Goal: Task Accomplishment & Management: Manage account settings

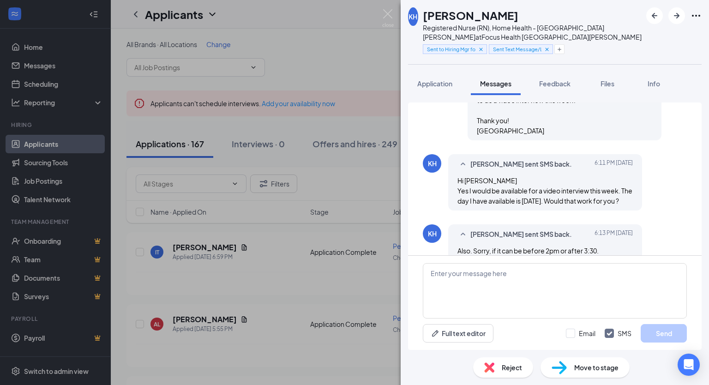
scroll to position [217, 0]
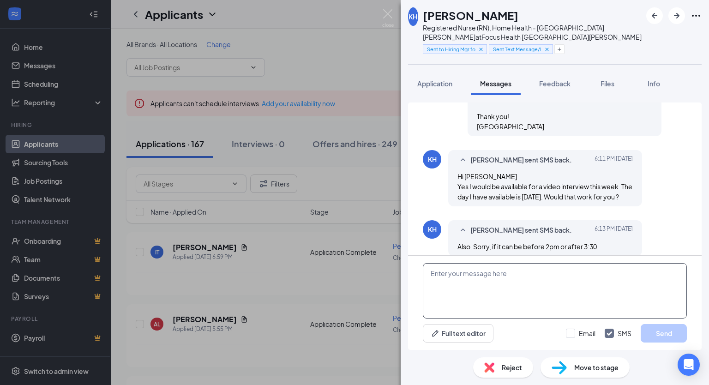
click at [433, 273] on textarea at bounding box center [555, 290] width 264 height 55
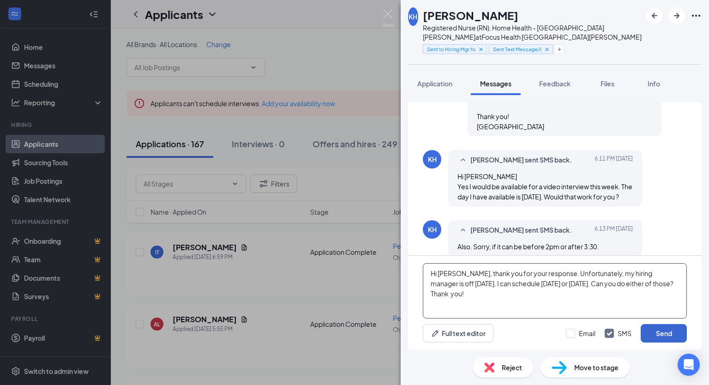
type textarea "Hi [PERSON_NAME], thank you for your response. Unfortunately, my hiring manager…"
click at [655, 340] on button "Send" at bounding box center [664, 333] width 46 height 18
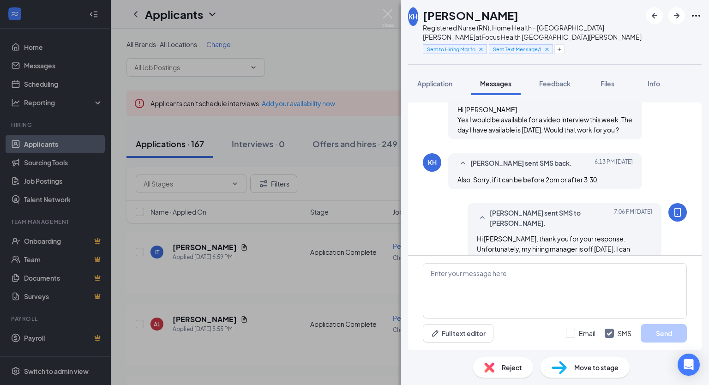
scroll to position [297, 0]
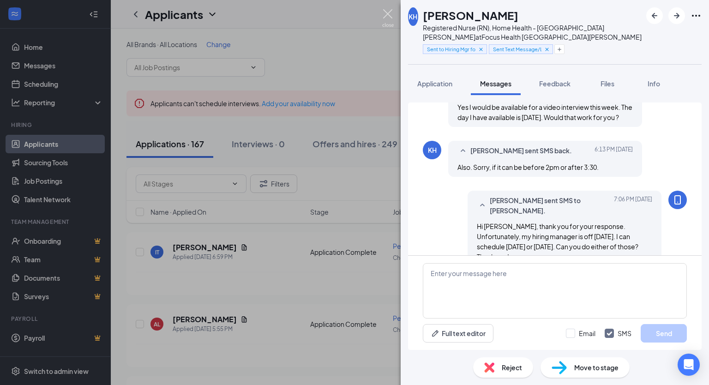
click at [387, 12] on img at bounding box center [388, 18] width 12 height 18
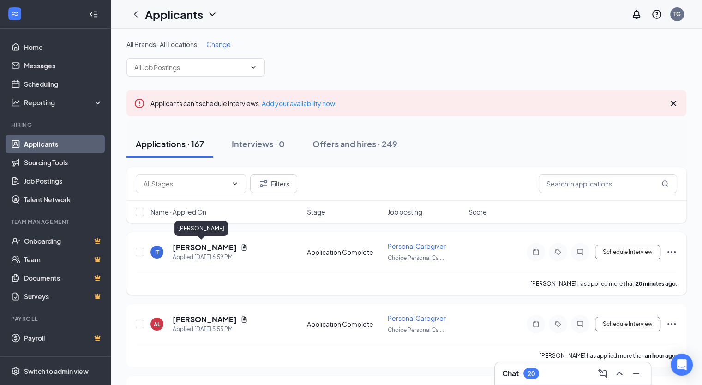
click at [188, 250] on h5 "[PERSON_NAME]" at bounding box center [205, 247] width 64 height 10
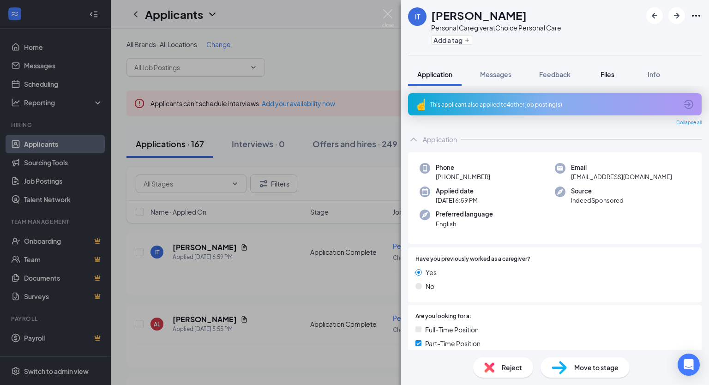
click at [614, 77] on span "Files" at bounding box center [608, 74] width 14 height 8
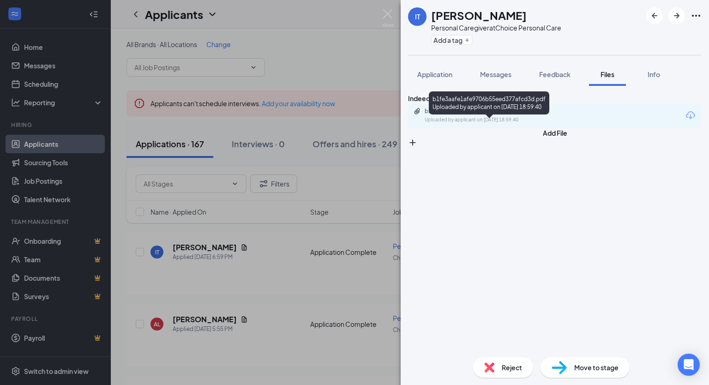
click at [519, 124] on div "b1fe3aafe1afe9706b55eed377afcd3d.pdf Uploaded by applicant on Aug 26, 2025 at 1…" at bounding box center [489, 116] width 150 height 16
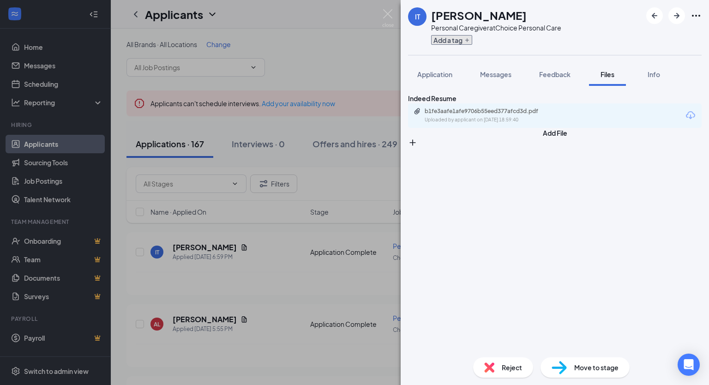
click at [464, 41] on icon "Plus" at bounding box center [467, 40] width 6 height 6
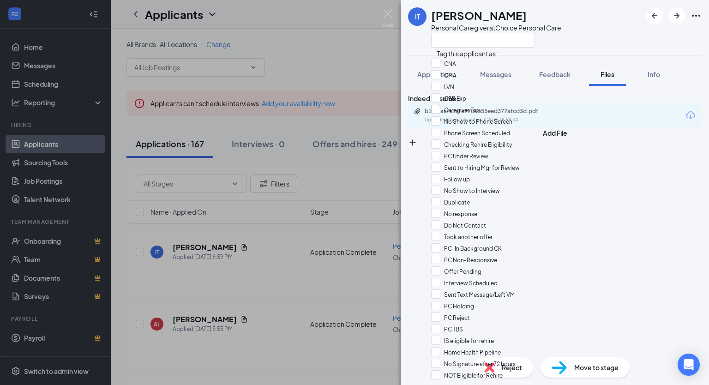
click at [475, 115] on input "Caregiver Exp" at bounding box center [455, 110] width 49 height 10
checkbox input "true"
click at [583, 26] on div "IT Ivan Torres Personal Caregiver at Choice Personal Care" at bounding box center [555, 27] width 308 height 55
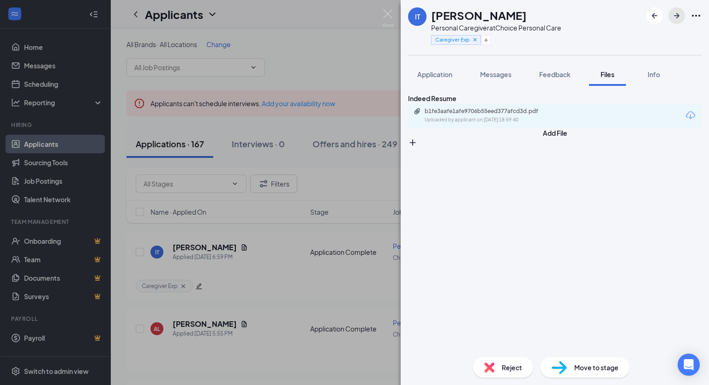
click at [678, 15] on icon "ArrowRight" at bounding box center [677, 16] width 6 height 6
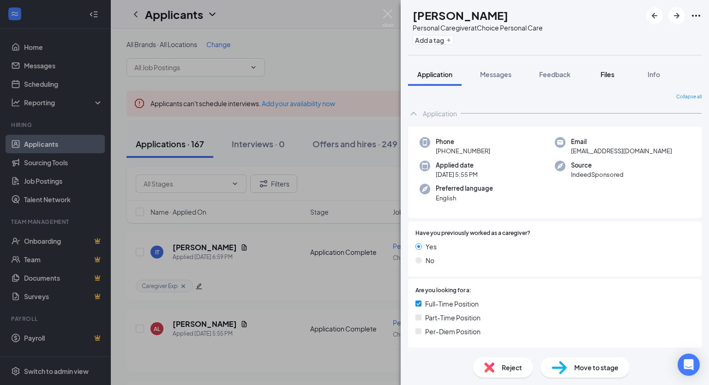
click at [609, 76] on span "Files" at bounding box center [608, 74] width 14 height 8
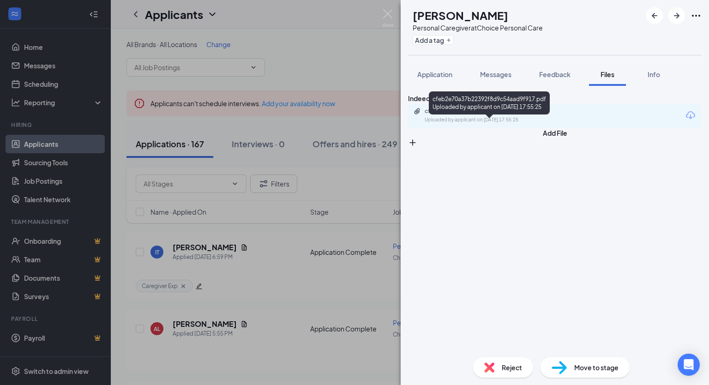
click at [511, 124] on div "Uploaded by applicant on Aug 26, 2025 at 17:55:25" at bounding box center [494, 119] width 138 height 7
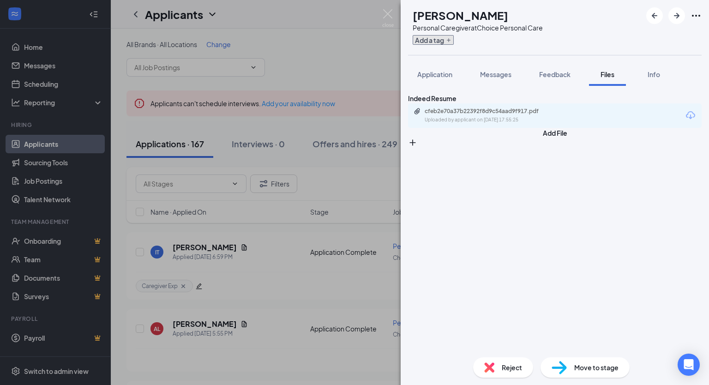
click at [452, 40] on button "Add a tag" at bounding box center [433, 40] width 41 height 10
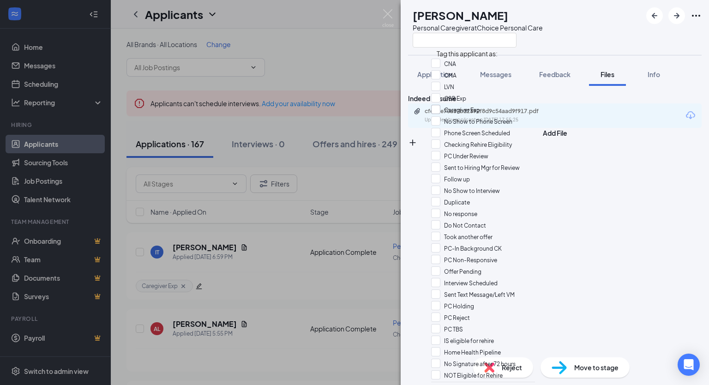
click at [480, 115] on input "Caregiver Exp" at bounding box center [455, 110] width 49 height 10
checkbox input "true"
click at [591, 35] on div "AL Aireana Leslie Personal Caregiver at Choice Personal Care" at bounding box center [555, 27] width 308 height 55
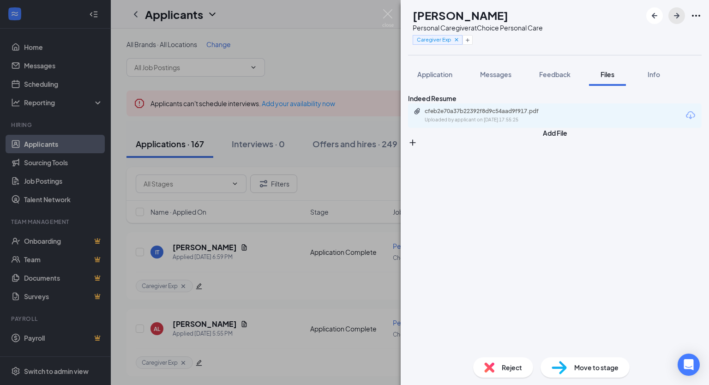
click at [675, 19] on icon "ArrowRight" at bounding box center [676, 15] width 11 height 11
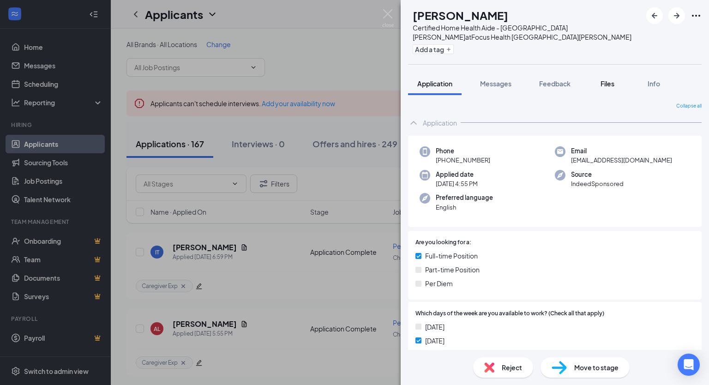
click at [613, 79] on span "Files" at bounding box center [608, 83] width 14 height 8
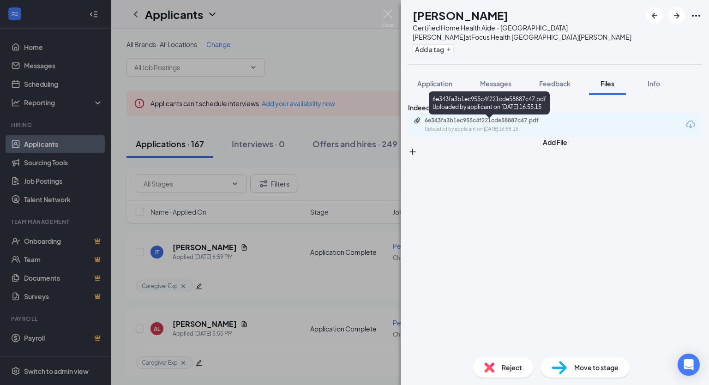
click at [468, 129] on div "Uploaded by applicant on Aug 26, 2025 at 16:55:15" at bounding box center [494, 129] width 138 height 7
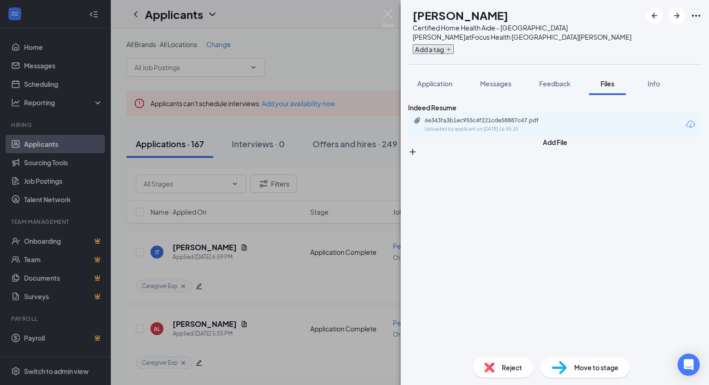
click at [451, 44] on button "Add a tag" at bounding box center [433, 49] width 41 height 10
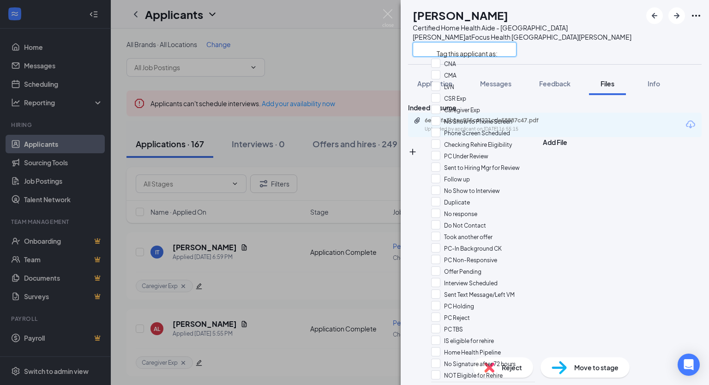
click at [470, 43] on input "text" at bounding box center [465, 49] width 104 height 15
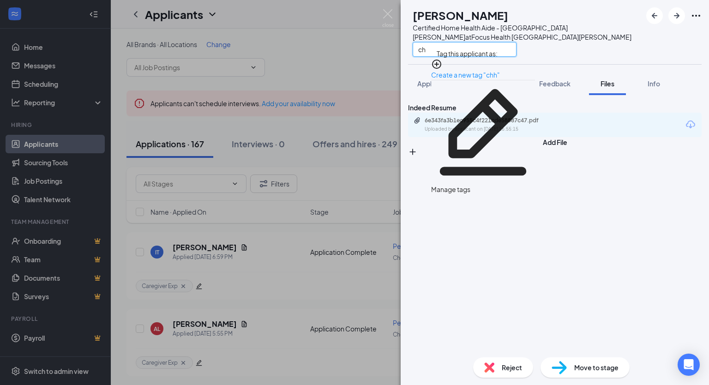
type input "c"
type input "CHHA"
click at [478, 71] on link "Create a new tag "CHHA"" at bounding box center [469, 75] width 76 height 8
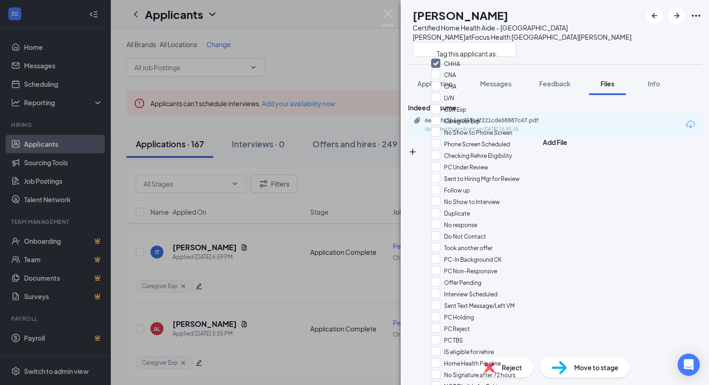
click at [580, 42] on div at bounding box center [527, 49] width 229 height 15
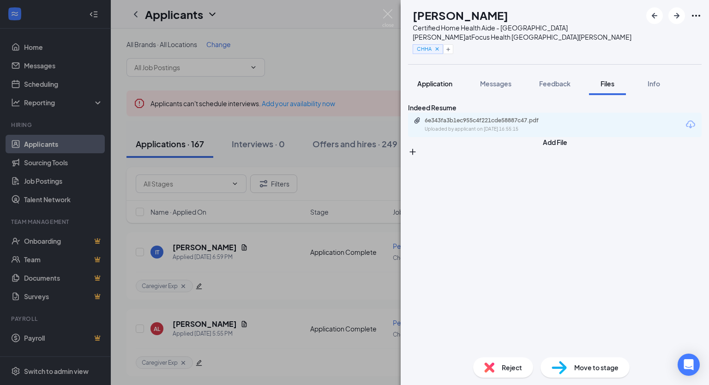
click at [432, 79] on span "Application" at bounding box center [434, 83] width 35 height 8
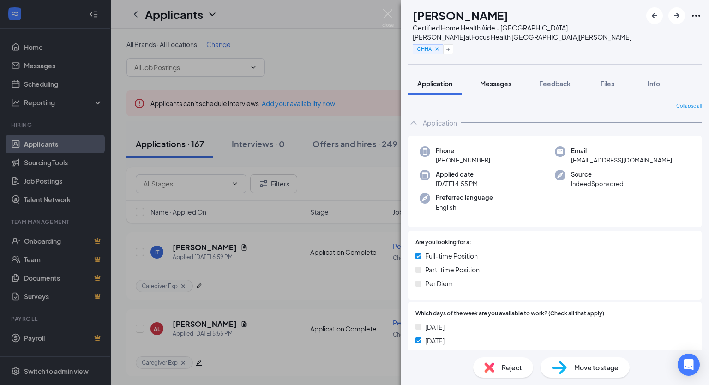
click at [503, 79] on span "Messages" at bounding box center [495, 83] width 31 height 8
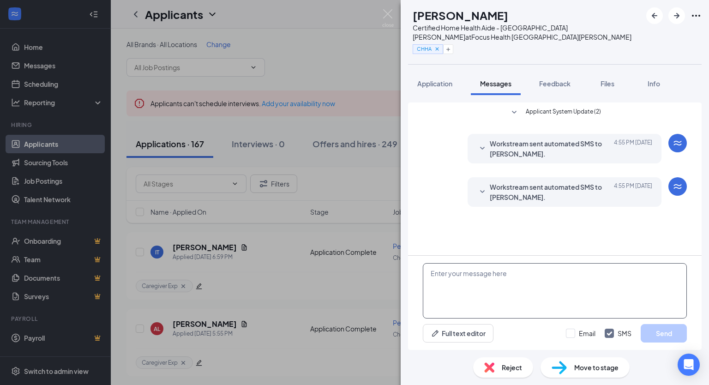
click at [486, 289] on textarea at bounding box center [555, 290] width 264 height 55
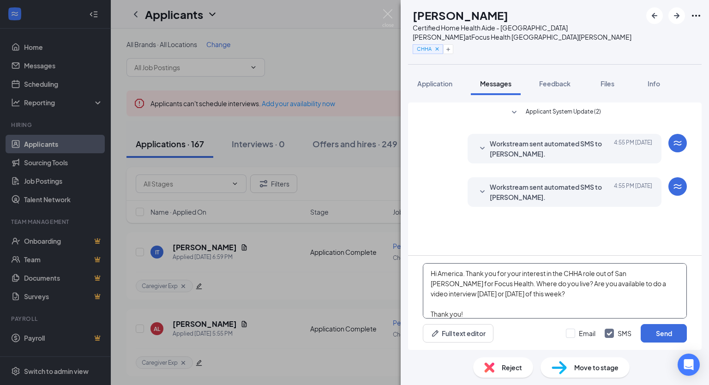
scroll to position [9, 0]
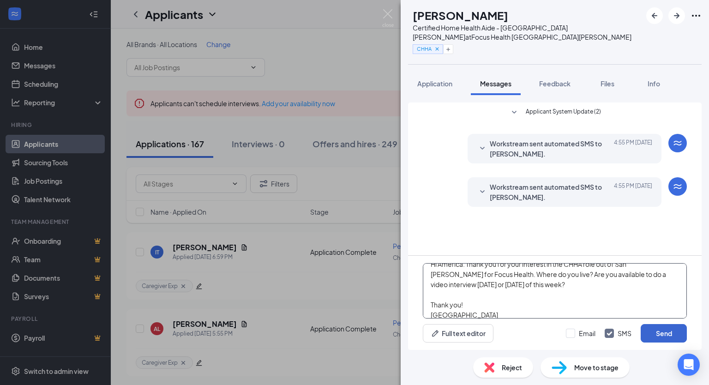
type textarea "Hi America. Thank you for your interest in the CHHA role out of San [PERSON_NAM…"
click at [657, 335] on button "Send" at bounding box center [664, 333] width 46 height 18
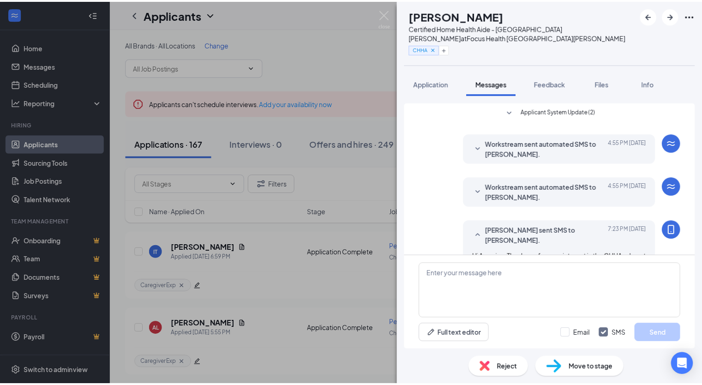
scroll to position [72, 0]
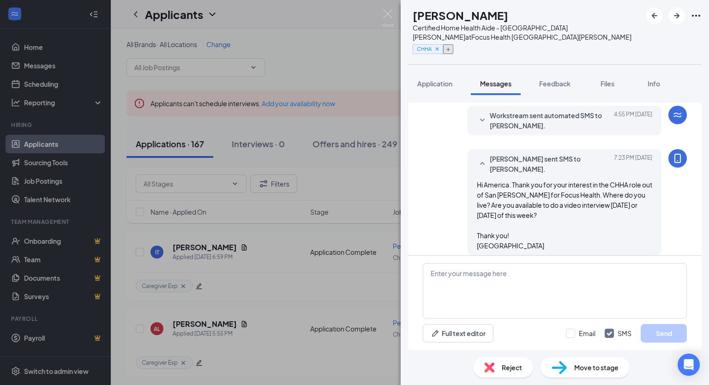
click at [451, 47] on icon "Plus" at bounding box center [448, 50] width 6 height 6
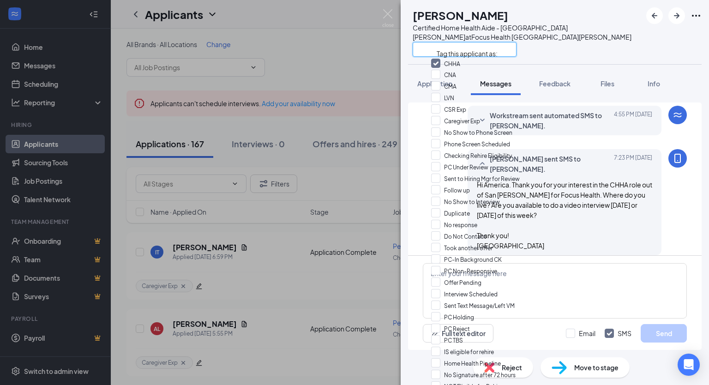
click at [468, 42] on input "text" at bounding box center [465, 49] width 104 height 15
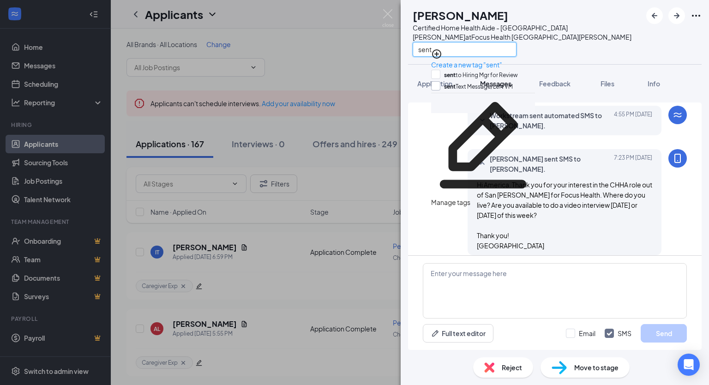
type input "sent"
click at [484, 83] on input "sent Text Message/Left VM" at bounding box center [472, 86] width 82 height 10
checkbox input "true"
click at [445, 229] on div "Tamera George sent SMS to America Lopez. Today 7:23 PM Hi America. Thank you fo…" at bounding box center [555, 204] width 264 height 111
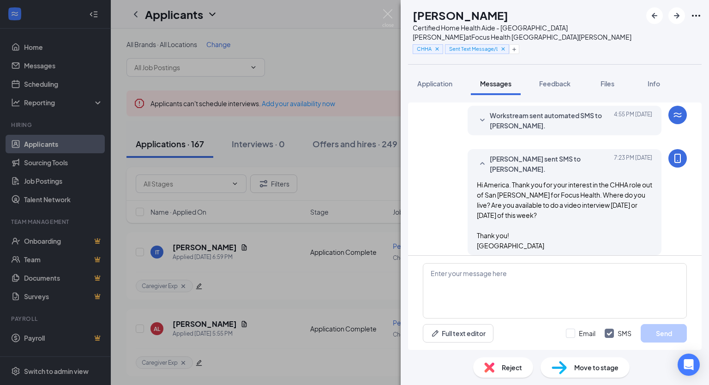
click at [575, 368] on span "Move to stage" at bounding box center [596, 367] width 44 height 10
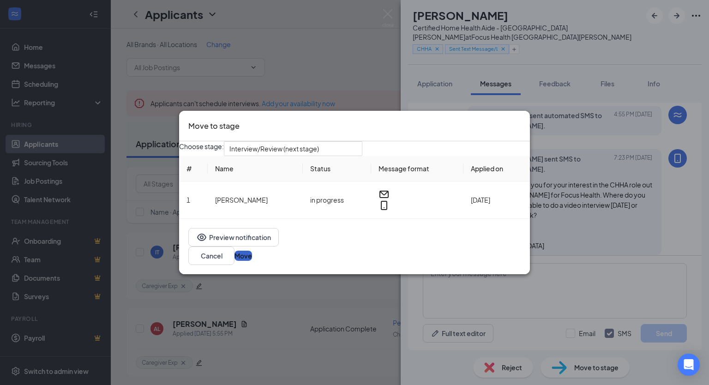
click at [252, 261] on button "Move" at bounding box center [243, 256] width 18 height 10
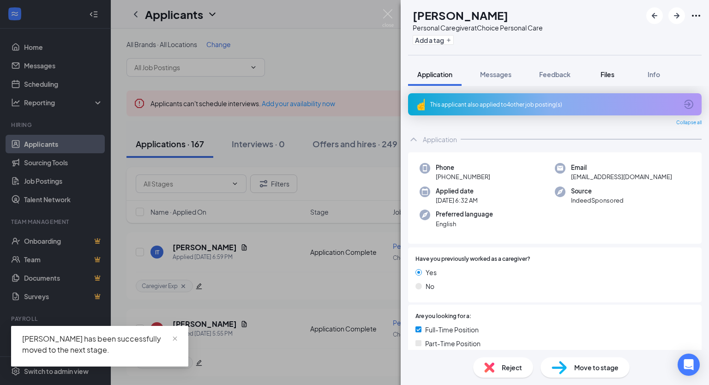
click at [611, 73] on span "Files" at bounding box center [608, 74] width 14 height 8
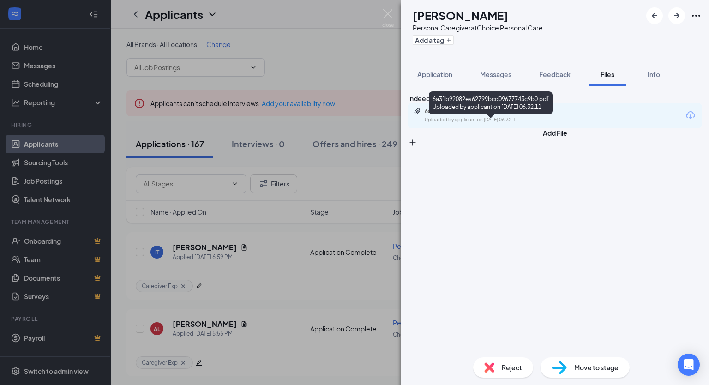
click at [487, 115] on div "6a31b92082ea62799bcd09677743c9b0.pdf" at bounding box center [489, 111] width 129 height 7
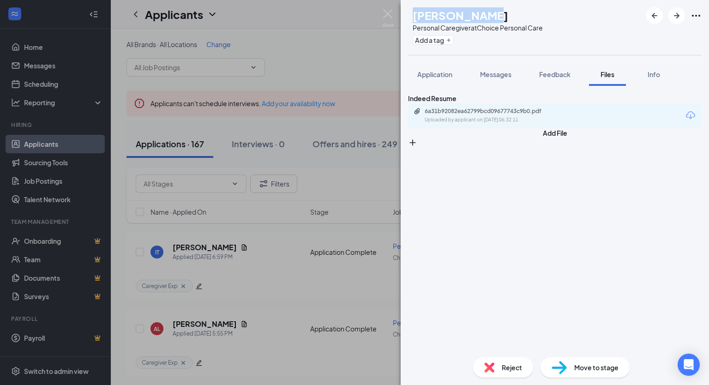
drag, startPoint x: 505, startPoint y: 15, endPoint x: 428, endPoint y: 18, distance: 76.2
click at [428, 18] on div "EM Emma Murillo Personal Caregiver at Choice Personal Care Add a tag" at bounding box center [475, 27] width 135 height 40
copy h1 "[PERSON_NAME]"
click at [454, 41] on button "Add a tag" at bounding box center [433, 40] width 41 height 10
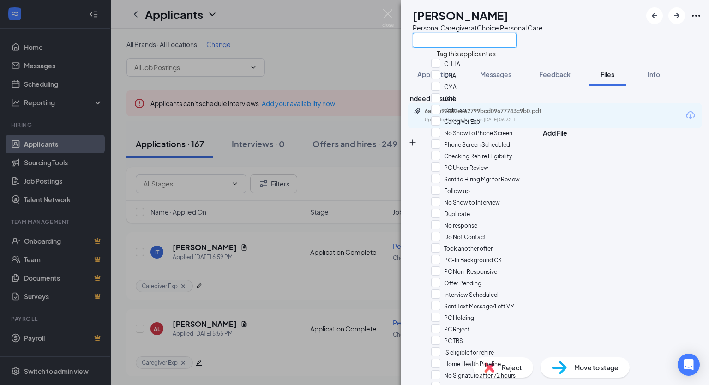
click at [455, 41] on input "text" at bounding box center [465, 40] width 104 height 15
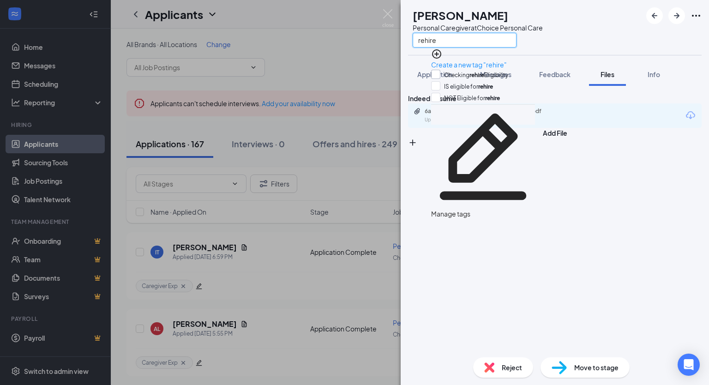
type input "rehire"
click at [471, 74] on input "Checking rehire Eligibility" at bounding box center [469, 75] width 77 height 10
checkbox input "true"
click at [534, 177] on div "Indeed Resume 6a31b92082ea62799bcd09677743c9b0.pdf Uploaded by applicant on Aug…" at bounding box center [555, 218] width 308 height 264
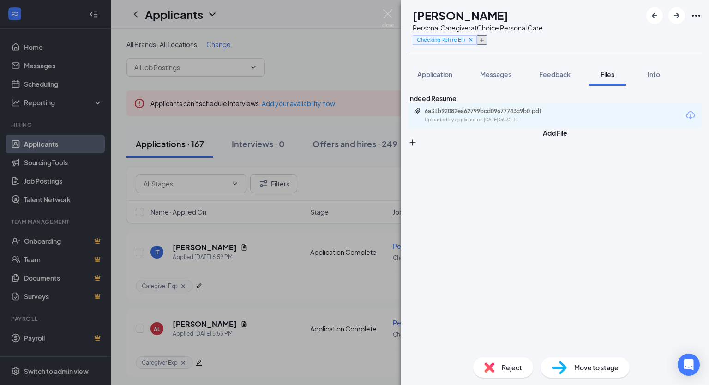
click at [484, 40] on icon "Plus" at bounding box center [482, 40] width 4 height 4
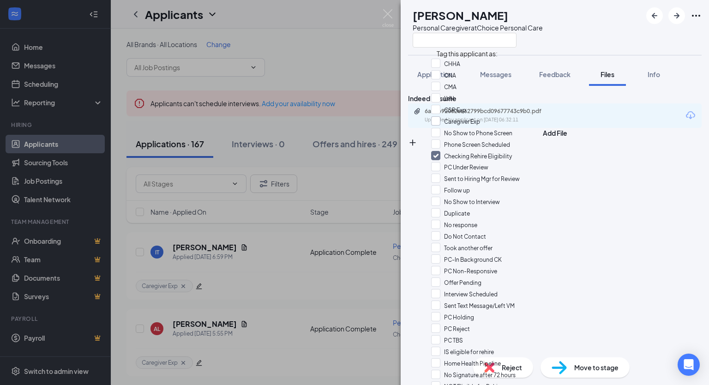
click at [480, 126] on input "Caregiver Exp" at bounding box center [455, 121] width 49 height 10
checkbox input "true"
click at [591, 45] on div "EM Emma Murillo Personal Caregiver at Choice Personal Care" at bounding box center [555, 27] width 308 height 55
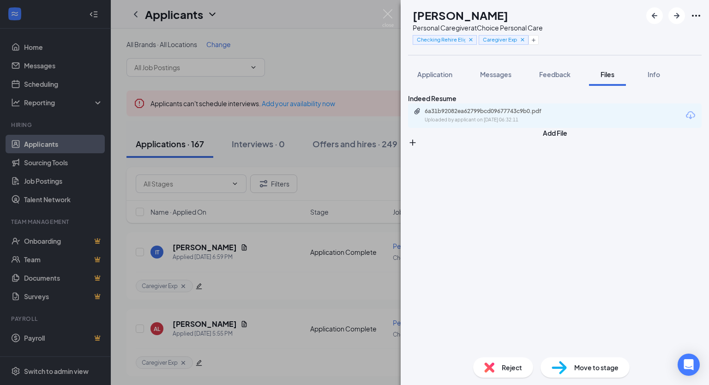
click at [597, 368] on span "Move to stage" at bounding box center [596, 367] width 44 height 10
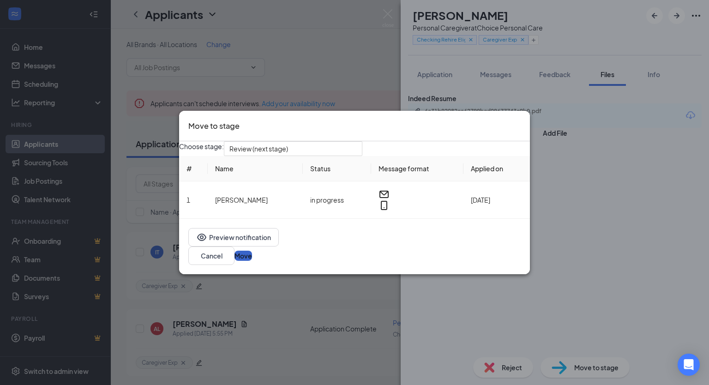
click at [252, 257] on button "Move" at bounding box center [243, 256] width 18 height 10
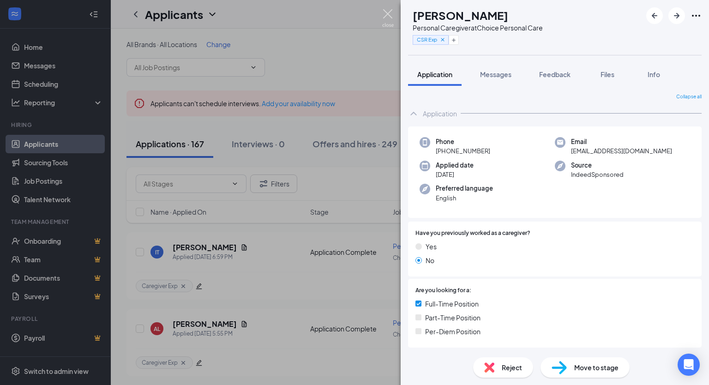
click at [386, 17] on img at bounding box center [388, 18] width 12 height 18
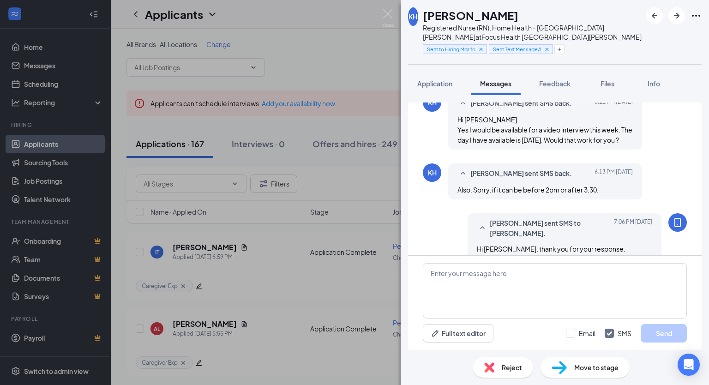
scroll to position [347, 0]
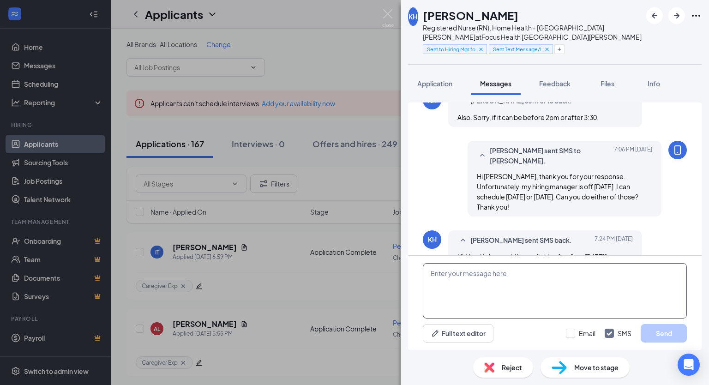
click at [556, 274] on textarea at bounding box center [555, 290] width 264 height 55
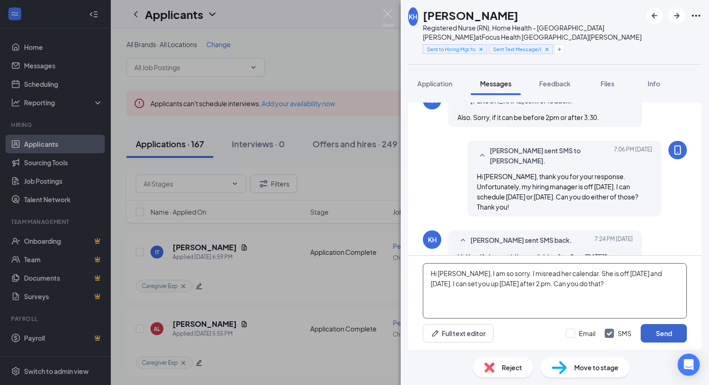
type textarea "Hi [PERSON_NAME], I am so sorry. I misread her calendar. She is off [DATE] and …"
click at [665, 332] on button "Send" at bounding box center [664, 333] width 46 height 18
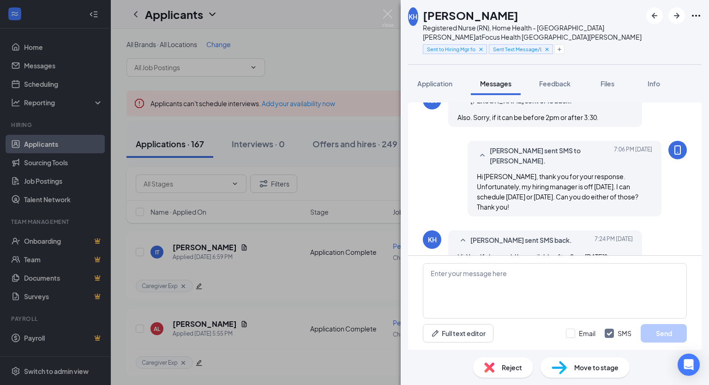
scroll to position [426, 0]
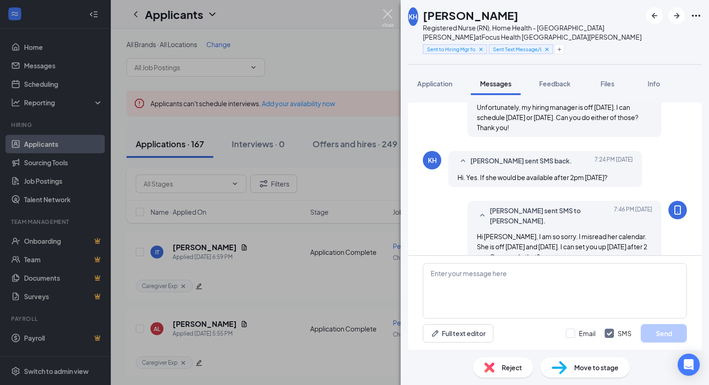
click at [389, 15] on img at bounding box center [388, 18] width 12 height 18
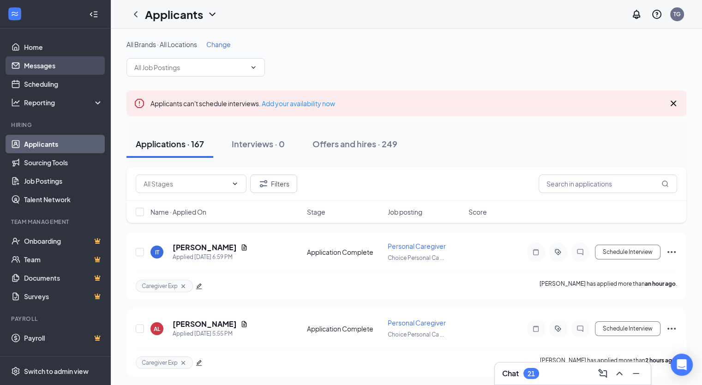
click at [33, 66] on link "Messages" at bounding box center [63, 65] width 79 height 18
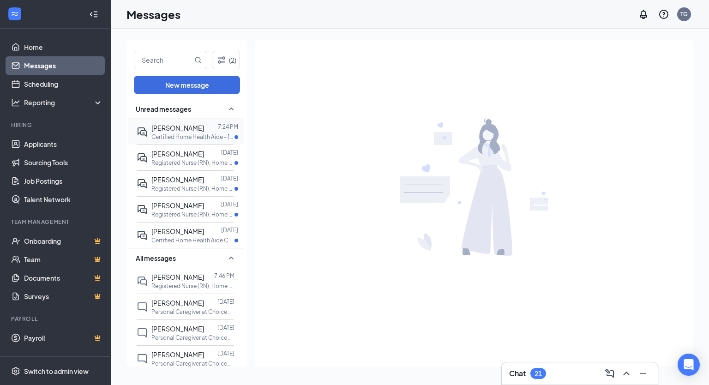
click at [196, 128] on span "[PERSON_NAME]" at bounding box center [177, 128] width 53 height 8
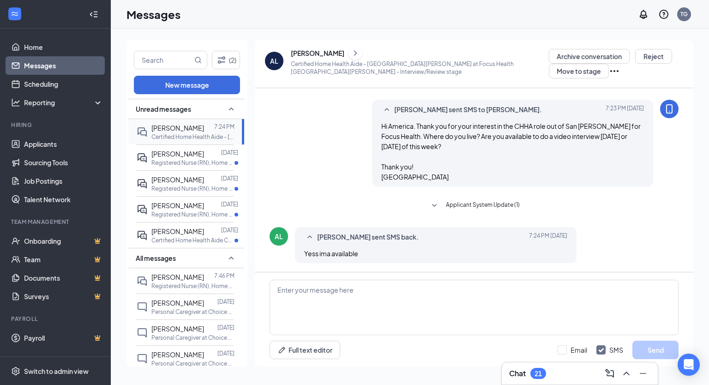
scroll to position [89, 0]
click at [376, 300] on textarea at bounding box center [474, 307] width 409 height 55
click at [309, 284] on textarea at bounding box center [474, 307] width 409 height 55
type textarea "Thank you for your response. Can you do [DATE] at 1:30 pm?"
click at [491, 362] on div "Thank you for your response. Can you do [DATE] at 1:30 pm? Full text editor Ema…" at bounding box center [474, 319] width 439 height 94
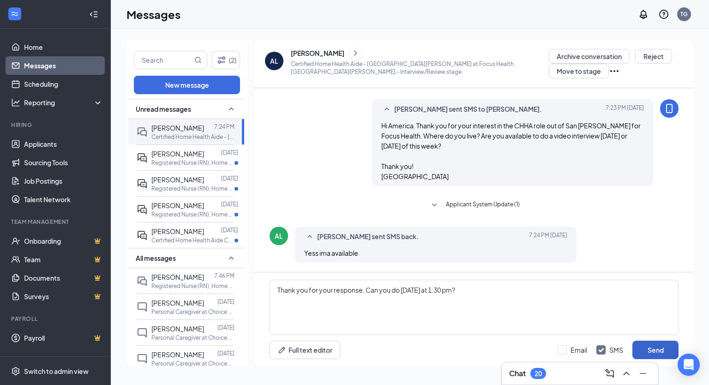
click at [671, 345] on button "Send" at bounding box center [655, 350] width 46 height 18
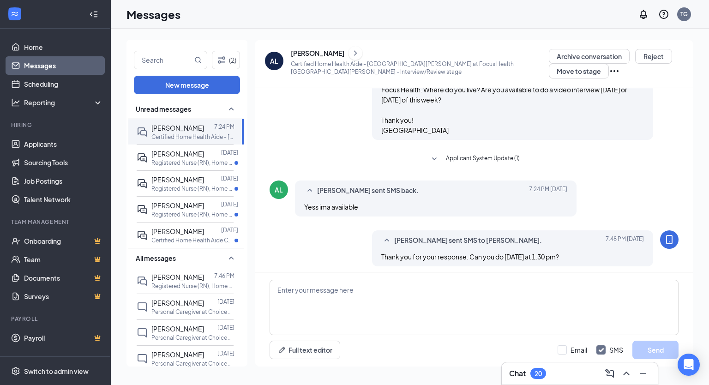
scroll to position [138, 0]
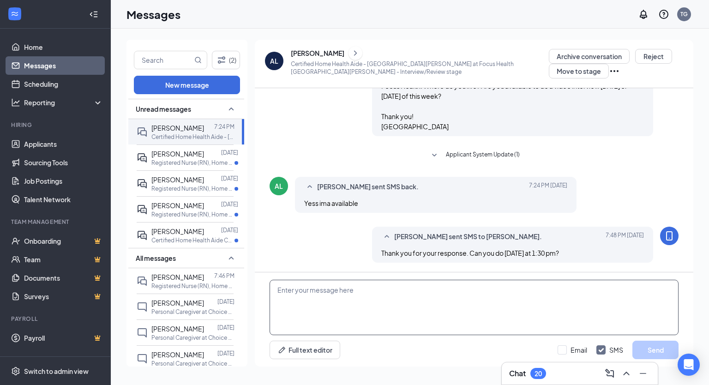
click at [445, 306] on textarea at bounding box center [474, 307] width 409 height 55
type textarea "Where are you located at?"
click at [655, 350] on button "Send" at bounding box center [655, 350] width 46 height 18
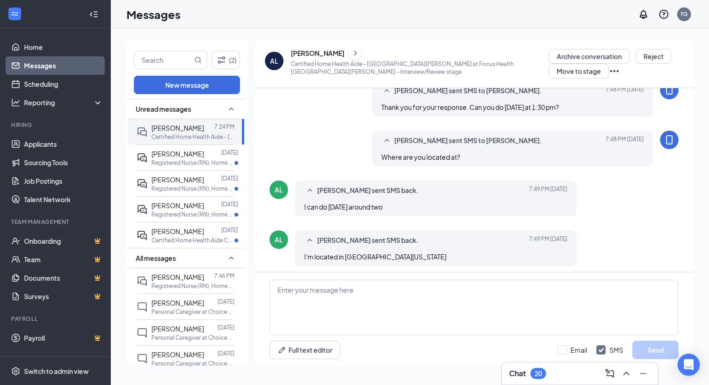
scroll to position [288, 0]
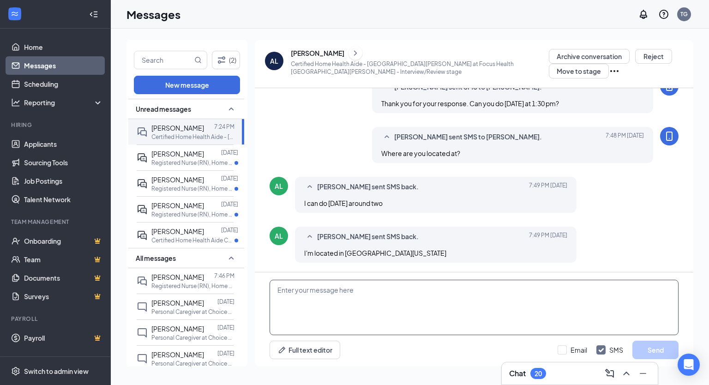
click at [355, 296] on textarea at bounding box center [474, 307] width 409 height 55
type textarea "Great. That's perfect. If I set you up for 2 pm [DATE] does that work?"
click at [658, 350] on button "Send" at bounding box center [655, 350] width 46 height 18
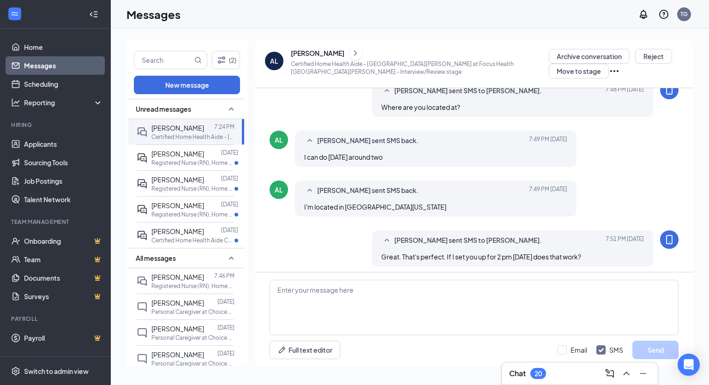
scroll to position [338, 0]
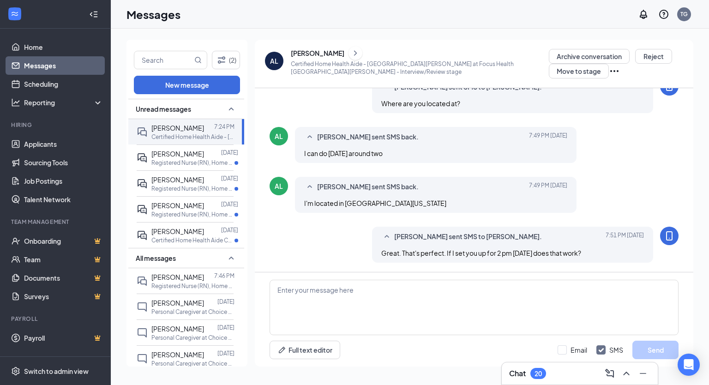
click at [311, 54] on div "[PERSON_NAME]" at bounding box center [318, 52] width 54 height 9
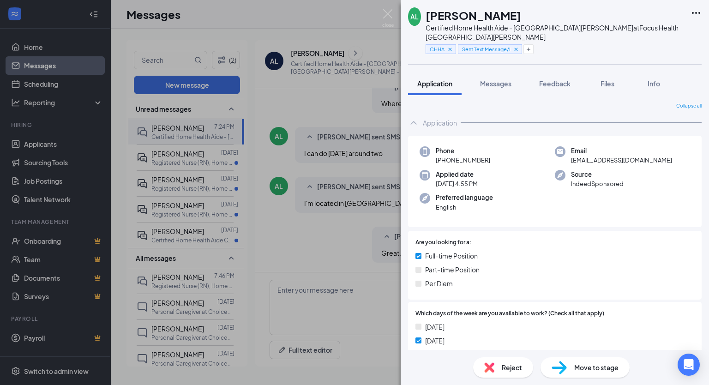
drag, startPoint x: 492, startPoint y: 151, endPoint x: 445, endPoint y: 152, distance: 47.1
click at [445, 152] on div "Phone [PHONE_NUMBER]" at bounding box center [487, 155] width 135 height 19
copy span "[PHONE_NUMBER]"
click at [499, 79] on span "Messages" at bounding box center [495, 83] width 31 height 8
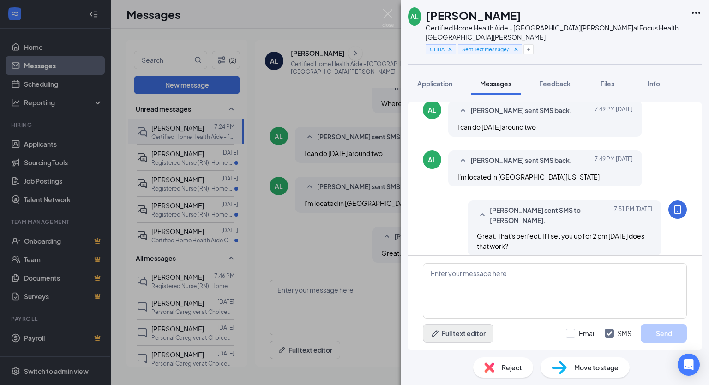
scroll to position [448, 0]
click at [477, 288] on textarea at bounding box center [555, 290] width 264 height 55
paste textarea "[PHONE_NUMBER]"
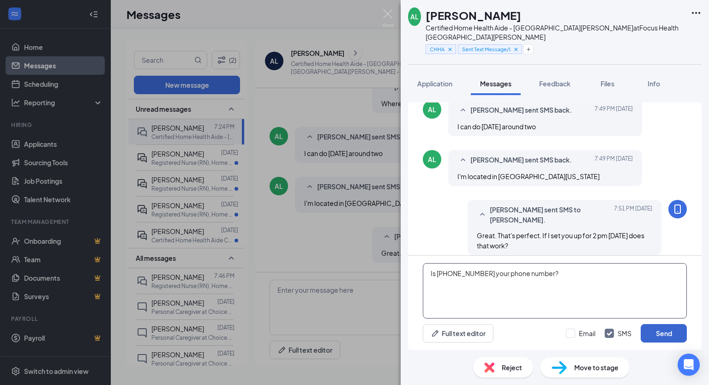
type textarea "Is [PHONE_NUMBER] your phone number?"
click at [658, 338] on button "Send" at bounding box center [664, 333] width 46 height 18
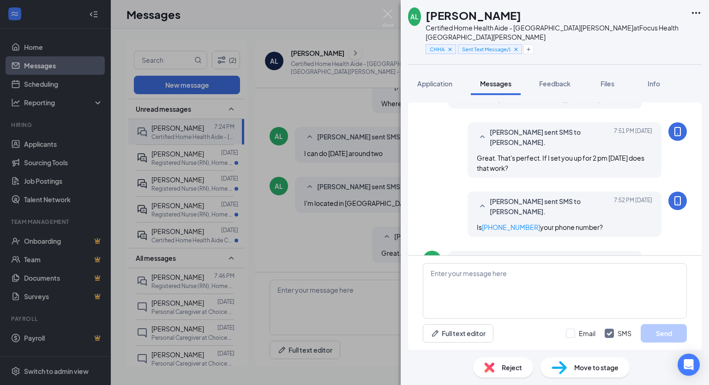
scroll to position [557, 0]
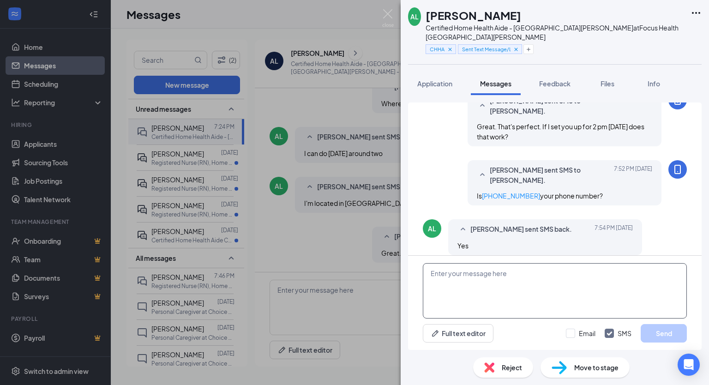
click at [514, 292] on textarea at bounding box center [555, 290] width 264 height 55
type textarea "K"
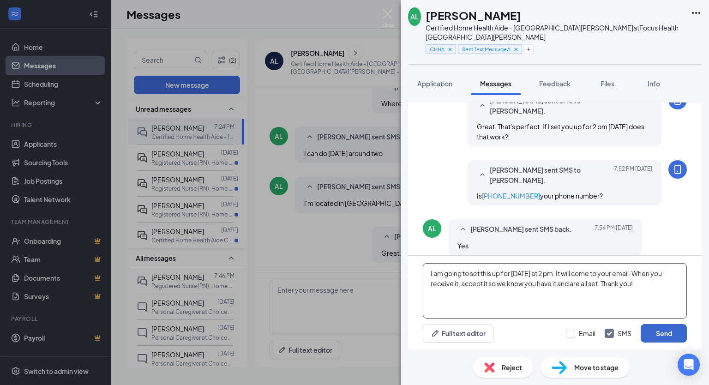
type textarea "I am going to set this up for [DATE] at 2 pm. It will come to your email. When …"
click at [661, 329] on button "Send" at bounding box center [664, 333] width 46 height 18
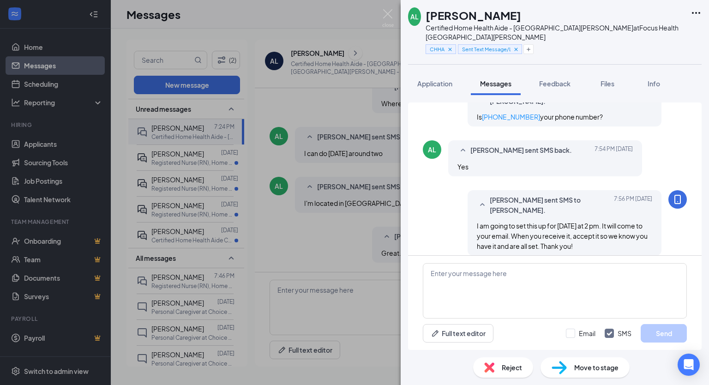
scroll to position [637, 0]
click at [438, 79] on span "Application" at bounding box center [434, 83] width 35 height 8
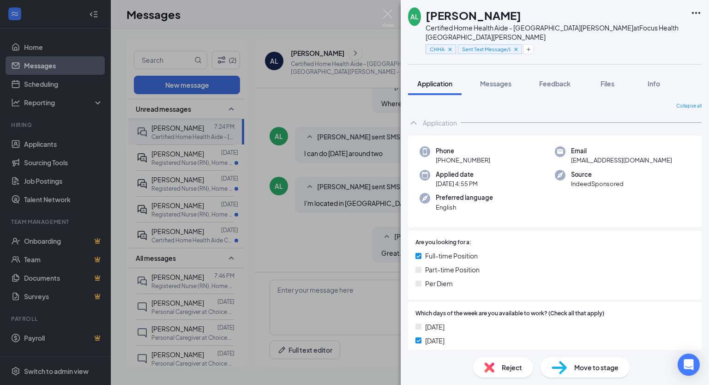
drag, startPoint x: 489, startPoint y: 152, endPoint x: 443, endPoint y: 152, distance: 46.2
click at [443, 152] on div "Phone [PHONE_NUMBER]" at bounding box center [487, 155] width 135 height 19
copy span "[PHONE_NUMBER]"
click at [574, 156] on span "[EMAIL_ADDRESS][DOMAIN_NAME]" at bounding box center [621, 160] width 101 height 9
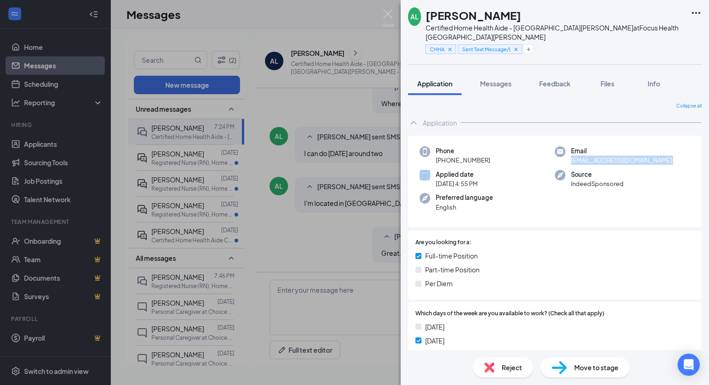
click at [574, 156] on span "[EMAIL_ADDRESS][DOMAIN_NAME]" at bounding box center [621, 160] width 101 height 9
copy span "[EMAIL_ADDRESS][DOMAIN_NAME]"
click at [497, 79] on span "Messages" at bounding box center [495, 83] width 31 height 8
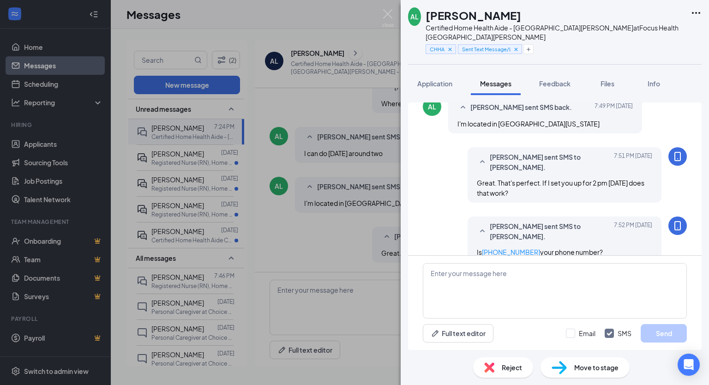
scroll to position [270, 0]
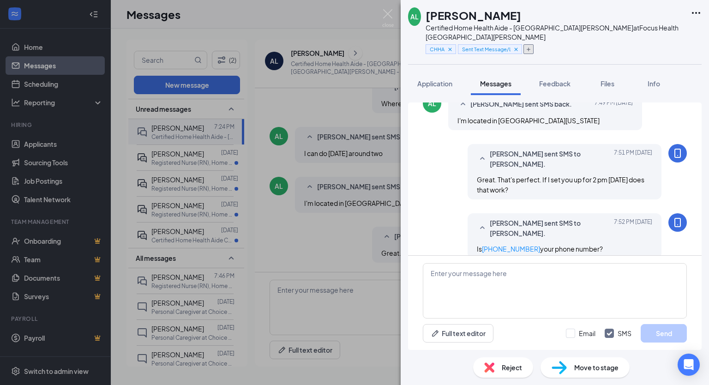
click at [531, 47] on icon "Plus" at bounding box center [529, 50] width 6 height 6
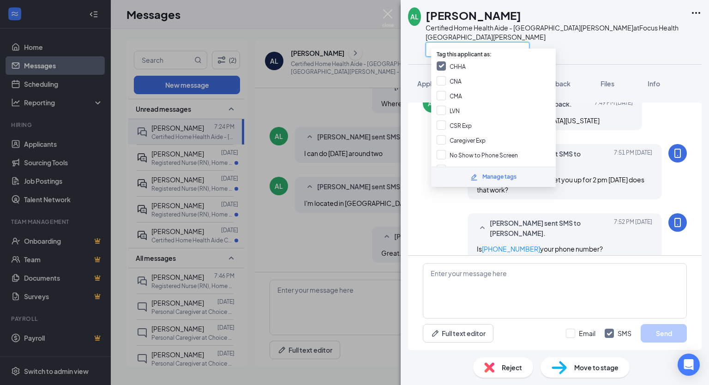
click at [510, 42] on input "text" at bounding box center [478, 49] width 104 height 15
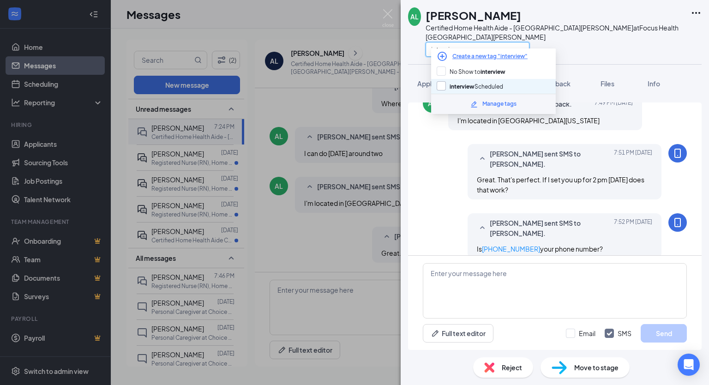
type input "interview"
click at [440, 84] on input "interview Scheduled" at bounding box center [470, 86] width 66 height 10
checkbox input "true"
click at [580, 42] on div "interview" at bounding box center [556, 49] width 260 height 15
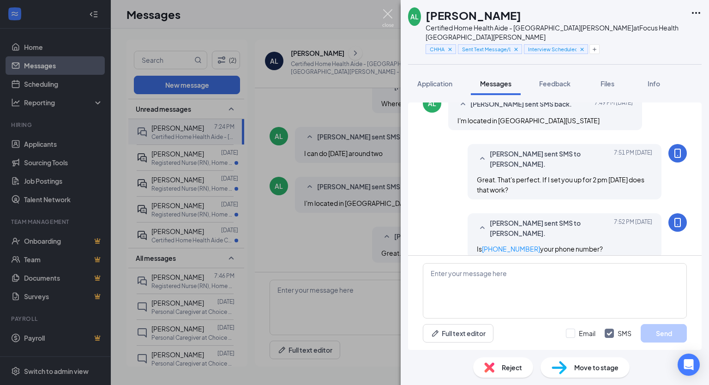
click at [391, 15] on img at bounding box center [388, 18] width 12 height 18
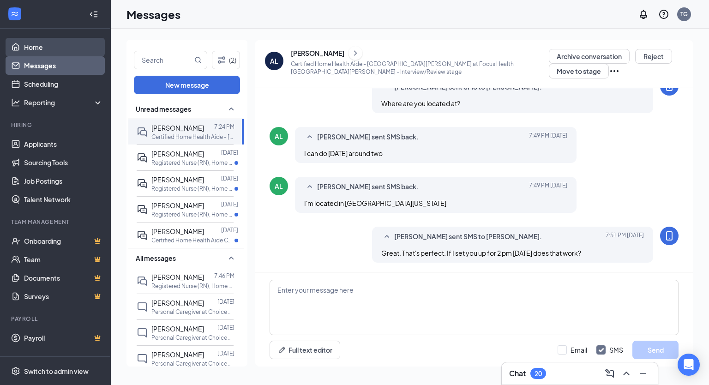
click at [30, 48] on link "Home" at bounding box center [63, 47] width 79 height 18
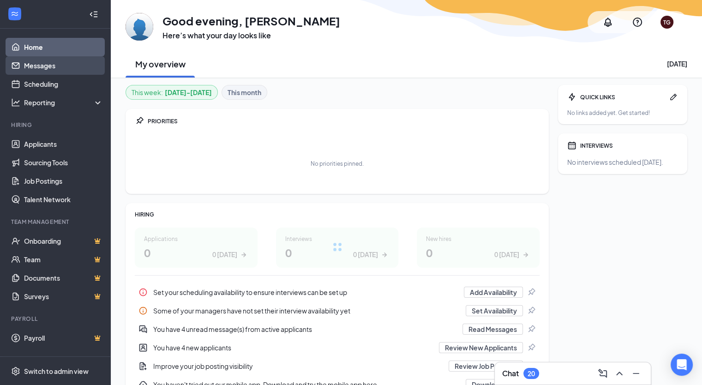
click at [37, 67] on link "Messages" at bounding box center [63, 65] width 79 height 18
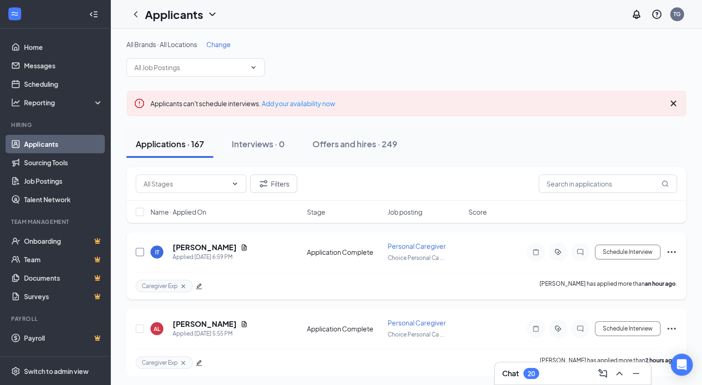
click at [139, 252] on input "checkbox" at bounding box center [140, 252] width 8 height 8
checkbox input "true"
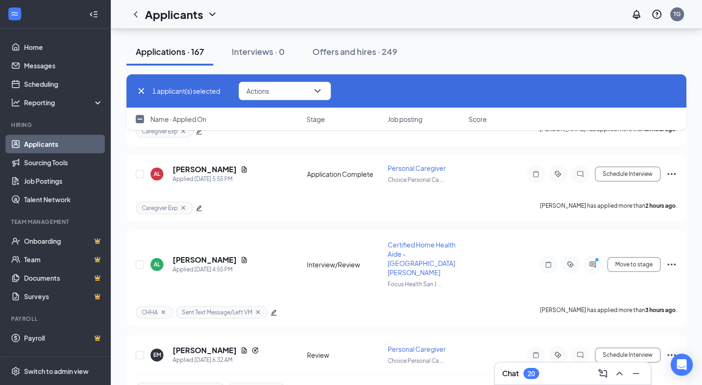
scroll to position [151, 0]
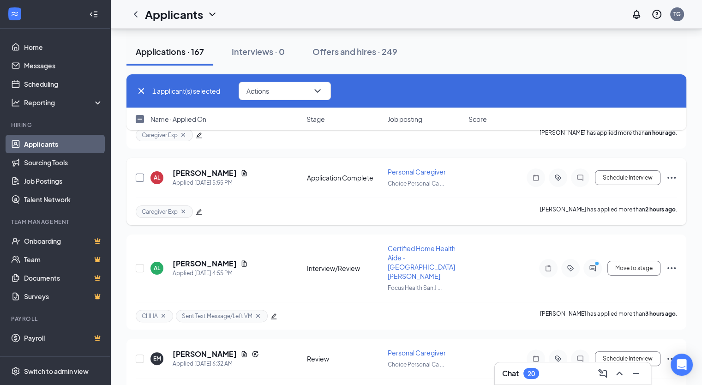
click at [143, 179] on input "checkbox" at bounding box center [140, 178] width 8 height 8
checkbox input "true"
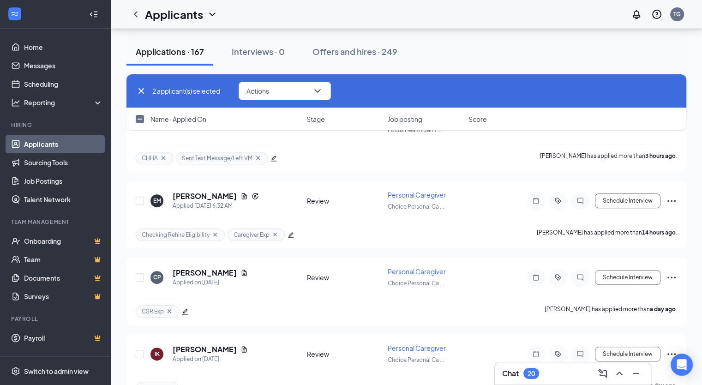
scroll to position [311, 0]
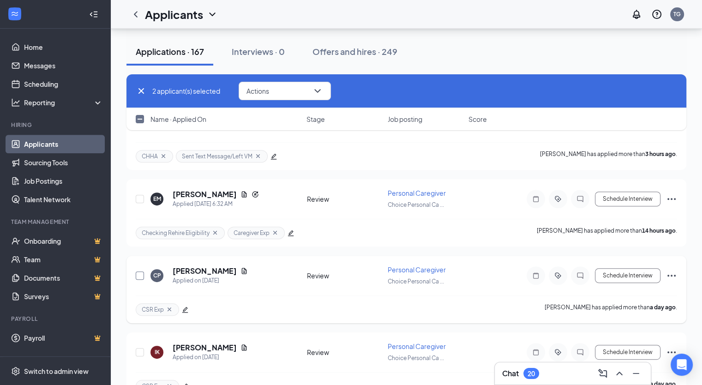
click at [142, 271] on input "checkbox" at bounding box center [140, 275] width 8 height 8
checkbox input "true"
click at [138, 348] on input "checkbox" at bounding box center [140, 352] width 8 height 8
checkbox input "true"
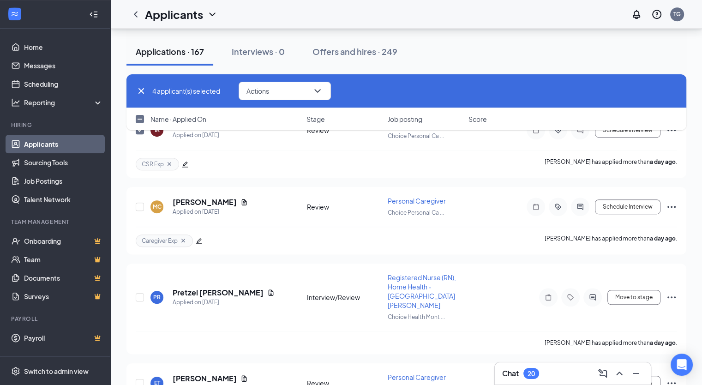
scroll to position [536, 0]
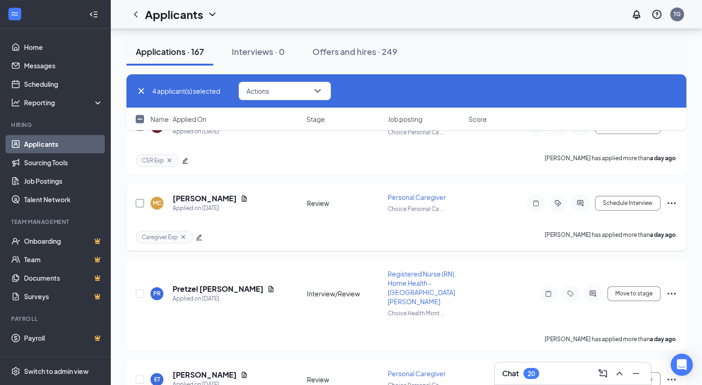
click at [142, 199] on input "checkbox" at bounding box center [140, 203] width 8 height 8
checkbox input "true"
click at [276, 95] on button "Actions" at bounding box center [285, 91] width 92 height 18
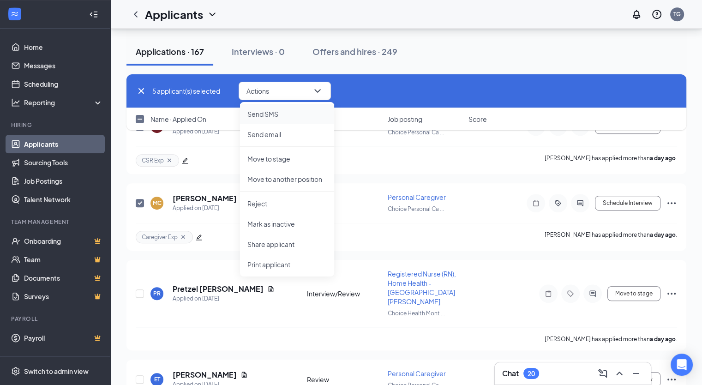
click at [280, 115] on p "Send SMS" at bounding box center [286, 113] width 79 height 9
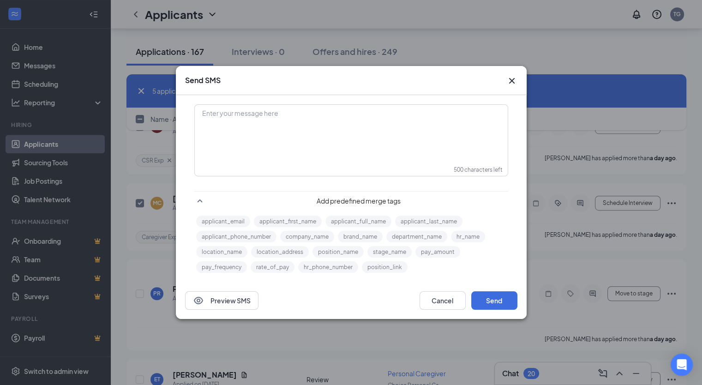
click at [354, 130] on div "Enter your message here" at bounding box center [351, 128] width 312 height 46
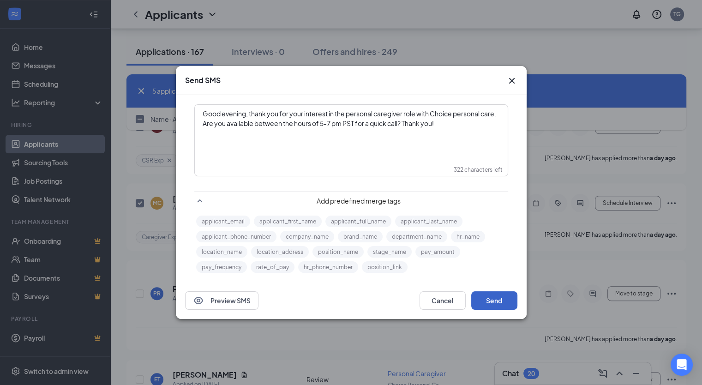
click at [506, 301] on button "Send" at bounding box center [494, 300] width 46 height 18
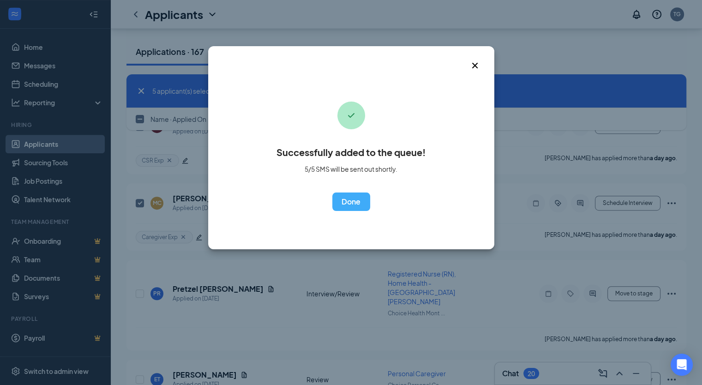
click at [358, 211] on div "Successfully added to the queue! 5/5 SMS will be sent out shortly. OK" at bounding box center [351, 147] width 286 height 203
click at [349, 200] on button "OK" at bounding box center [351, 201] width 38 height 18
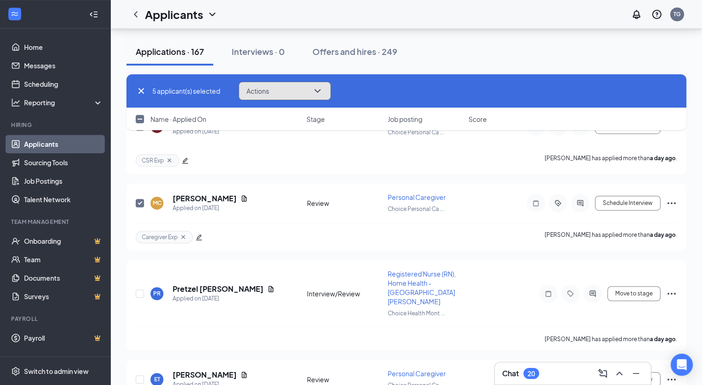
click at [316, 91] on icon "ChevronDown" at bounding box center [317, 90] width 11 height 11
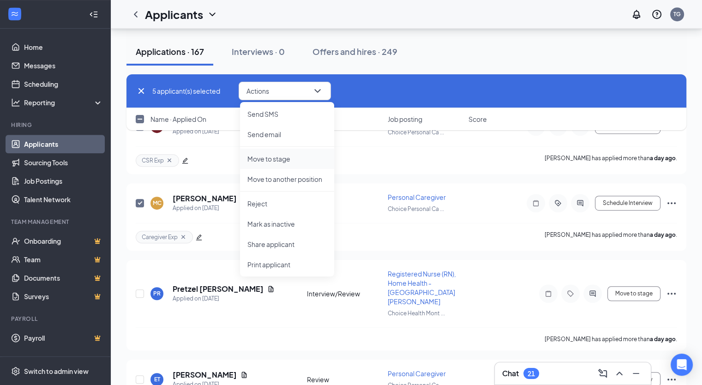
click at [311, 156] on p "Move to stage" at bounding box center [286, 158] width 79 height 9
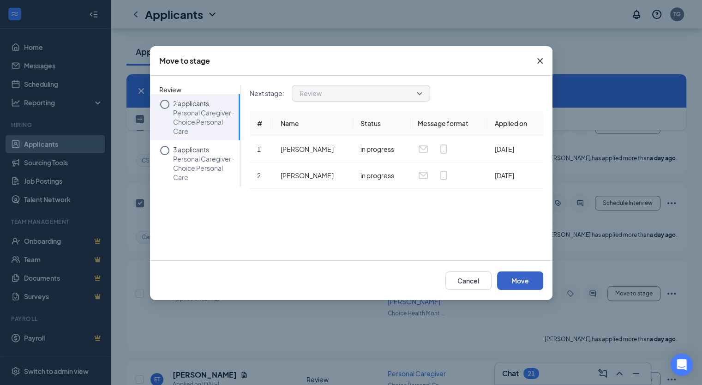
click at [532, 277] on button "Move" at bounding box center [520, 280] width 46 height 18
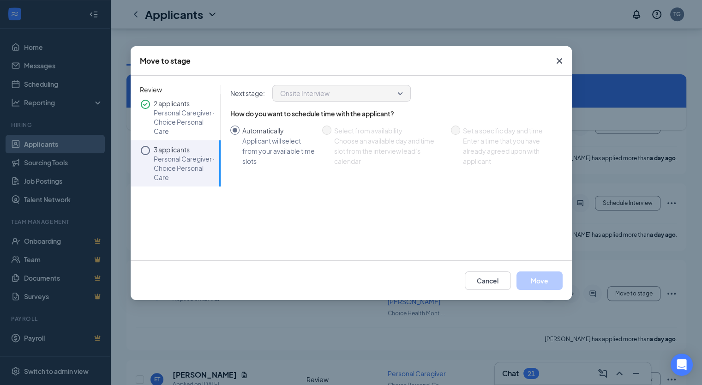
click at [558, 62] on icon "Cross" at bounding box center [559, 61] width 6 height 6
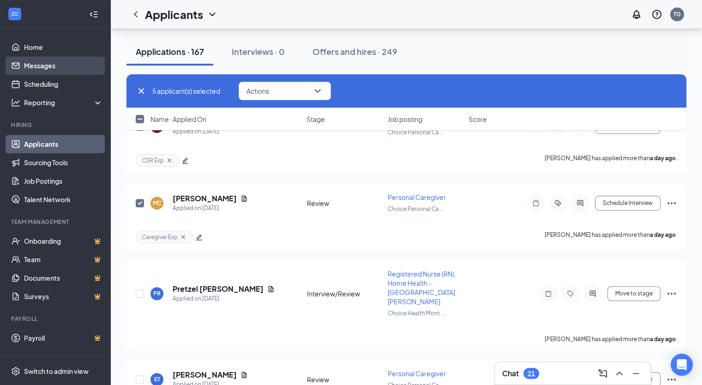
click at [52, 65] on link "Messages" at bounding box center [63, 65] width 79 height 18
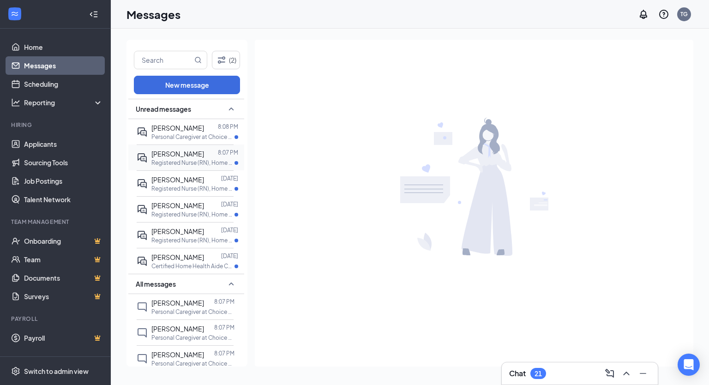
click at [187, 156] on span "[PERSON_NAME]" at bounding box center [177, 154] width 53 height 8
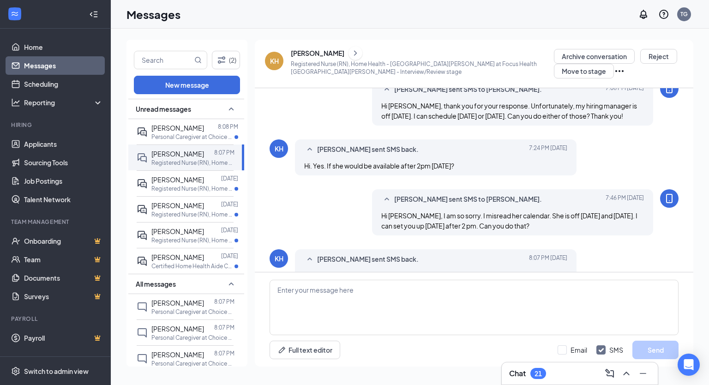
scroll to position [371, 0]
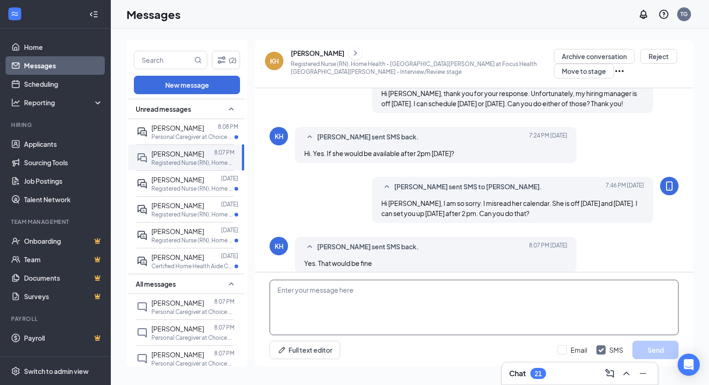
click at [405, 316] on textarea at bounding box center [474, 307] width 409 height 55
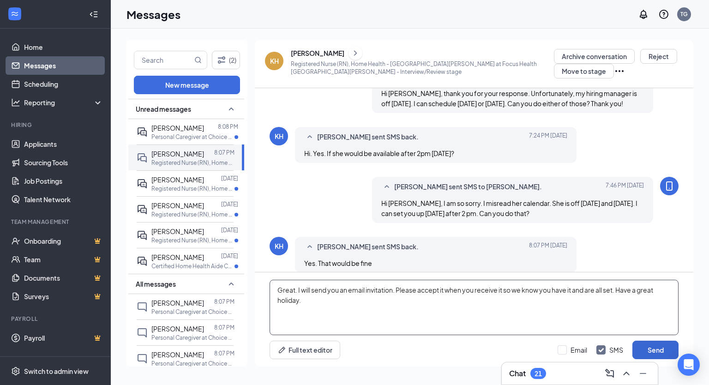
type textarea "Great. I will send you an email invitation. Please accept it when you receive i…"
click at [655, 348] on button "Send" at bounding box center [655, 350] width 46 height 18
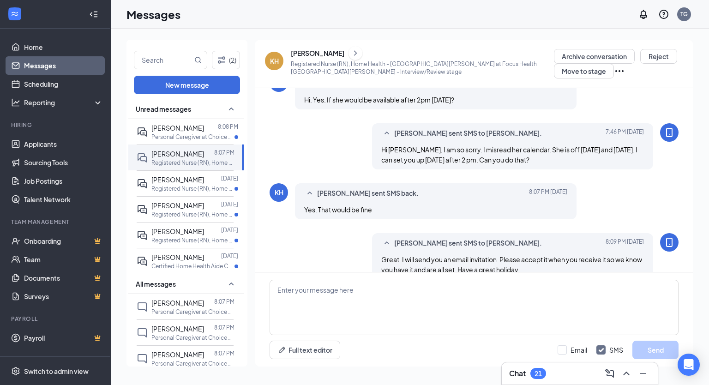
scroll to position [431, 0]
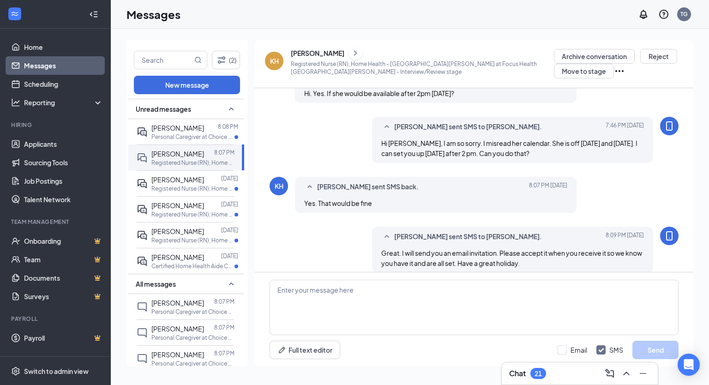
click at [321, 53] on div "[PERSON_NAME]" at bounding box center [318, 52] width 54 height 9
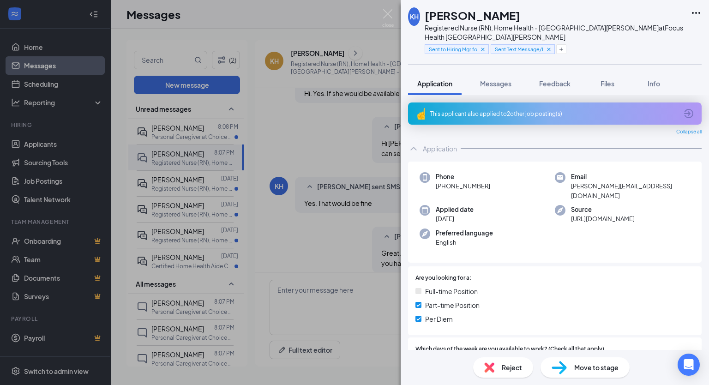
click at [600, 181] on span "kathrynsh@mac.com" at bounding box center [630, 190] width 119 height 19
copy span "kathrynsh@mac.com"
drag, startPoint x: 493, startPoint y: 176, endPoint x: 445, endPoint y: 179, distance: 48.1
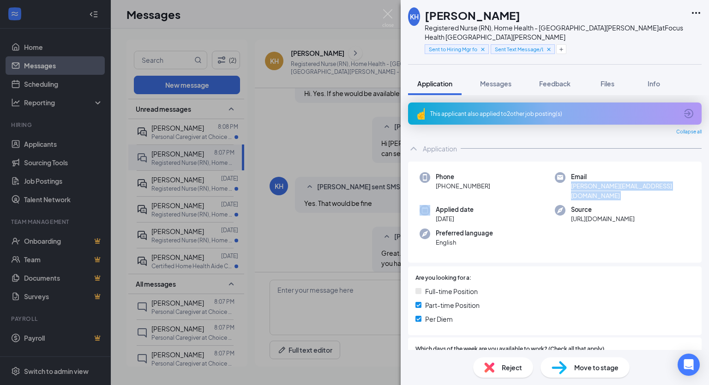
click at [445, 179] on div "Phone +1 (408) 835-4036" at bounding box center [487, 186] width 135 height 28
copy span "(408) 835-4036"
click at [500, 79] on span "Messages" at bounding box center [495, 83] width 31 height 8
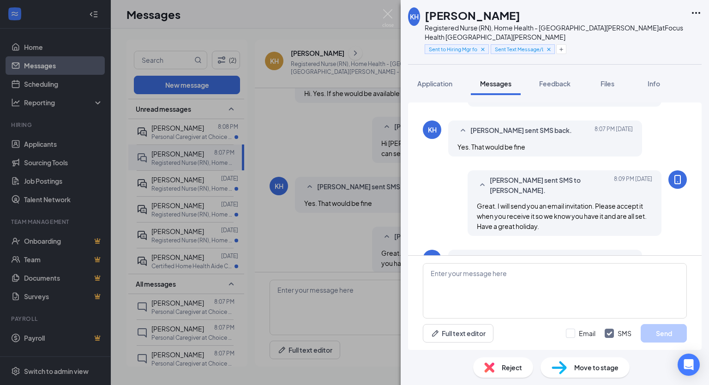
scroll to position [511, 0]
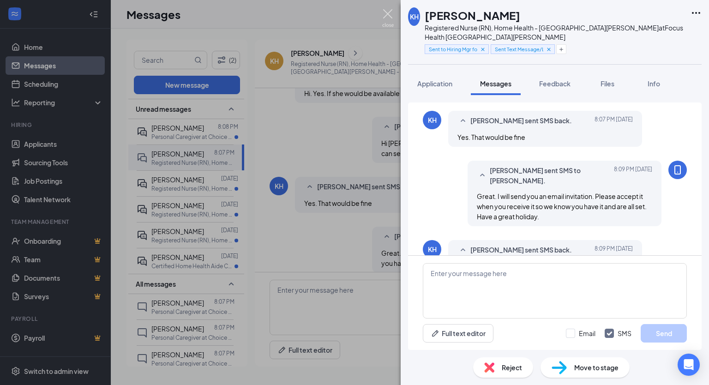
click at [385, 17] on img at bounding box center [388, 18] width 12 height 18
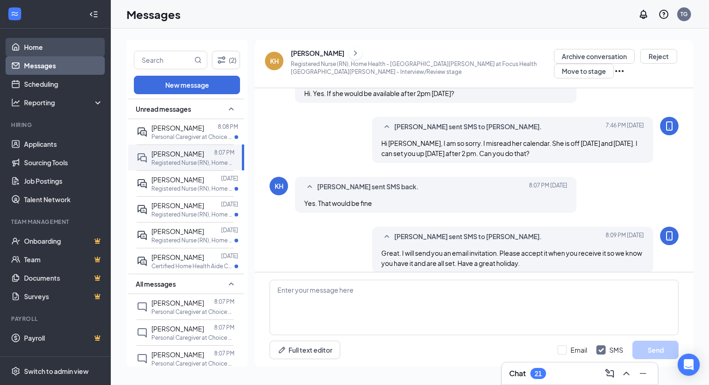
click at [35, 47] on link "Home" at bounding box center [63, 47] width 79 height 18
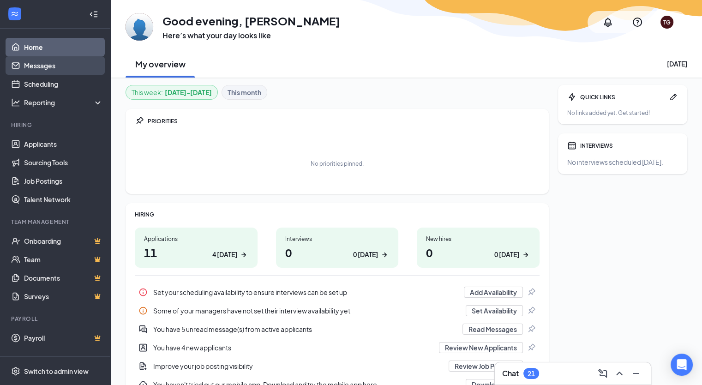
click at [35, 65] on link "Messages" at bounding box center [63, 65] width 79 height 18
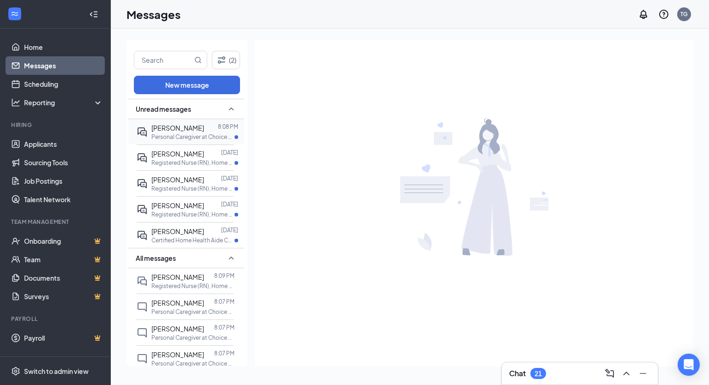
click at [195, 133] on p "Personal Caregiver at Choice Personal Care" at bounding box center [192, 137] width 83 height 8
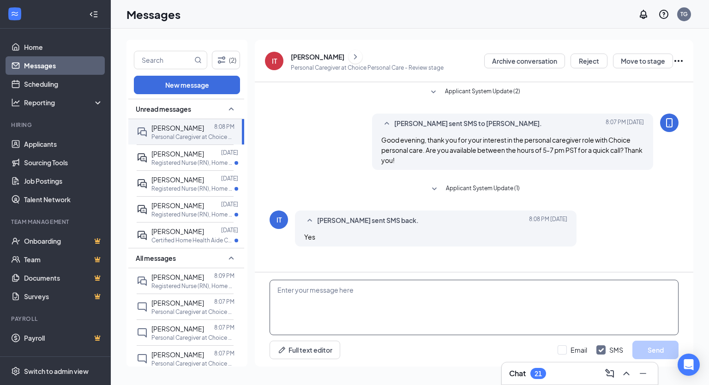
click at [328, 292] on textarea at bounding box center [474, 307] width 409 height 55
type textarea "Great. Are you free to talk now?"
click at [655, 348] on button "Send" at bounding box center [655, 350] width 46 height 18
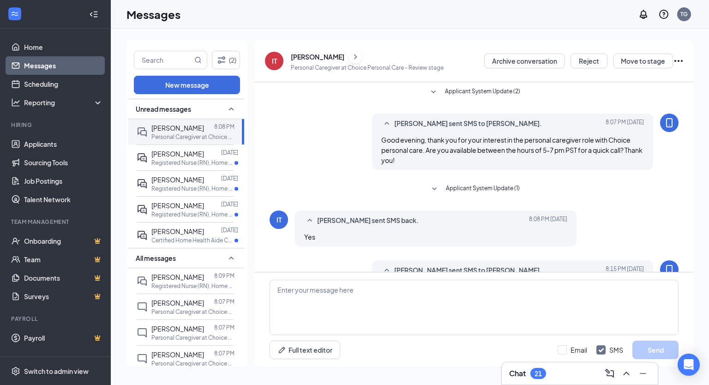
scroll to position [33, 0]
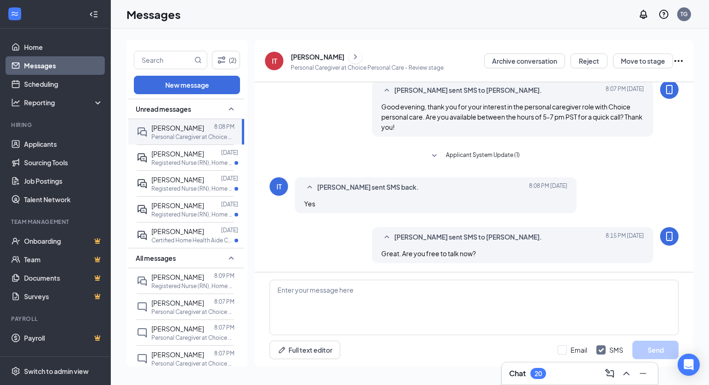
click at [312, 58] on div "[PERSON_NAME]" at bounding box center [318, 56] width 54 height 9
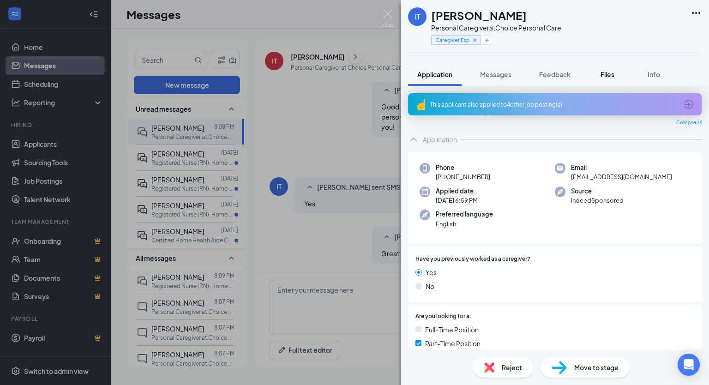
click at [606, 75] on span "Files" at bounding box center [608, 74] width 14 height 8
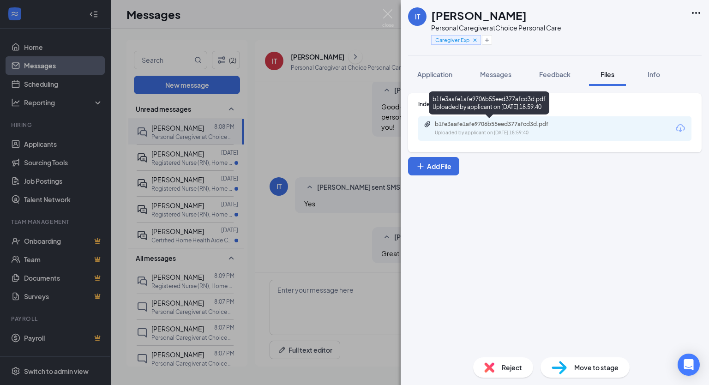
click at [488, 125] on div "b1fe3aafe1afe9706b55eed377afcd3d.pdf" at bounding box center [499, 123] width 129 height 7
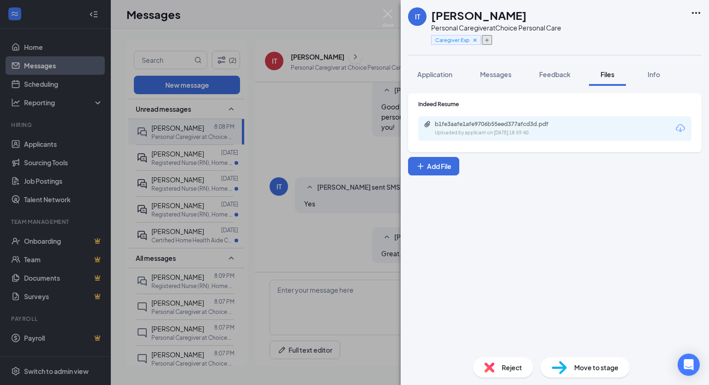
click at [486, 41] on icon "Plus" at bounding box center [487, 40] width 6 height 6
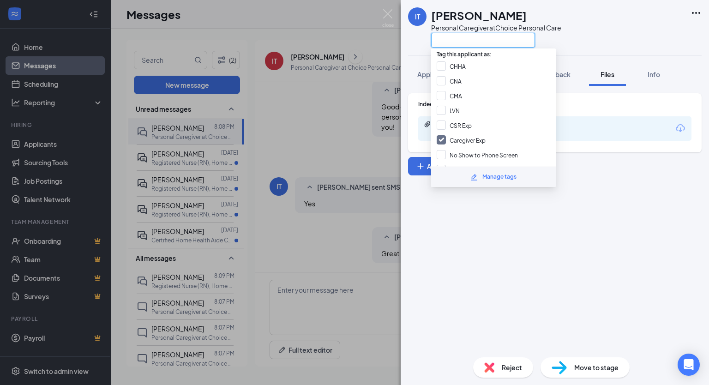
click at [486, 41] on input "text" at bounding box center [483, 40] width 104 height 15
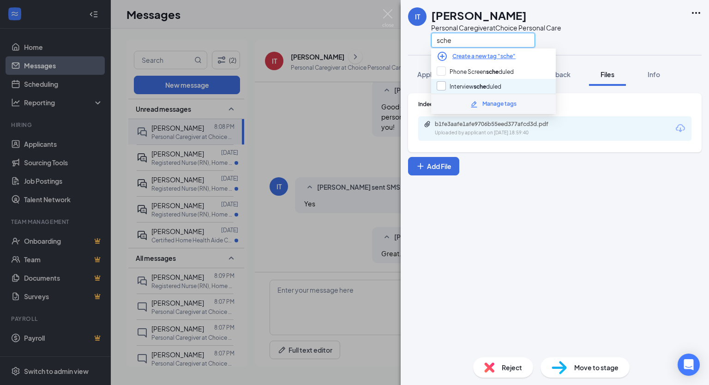
type input "sche"
click at [484, 85] on input "Interview sche duled" at bounding box center [469, 86] width 65 height 10
checkbox input "true"
click at [608, 175] on div "Indeed Resume b1fe3aafe1afe9706b55eed377afcd3d.pdf Uploaded by applicant on Aug…" at bounding box center [555, 218] width 308 height 264
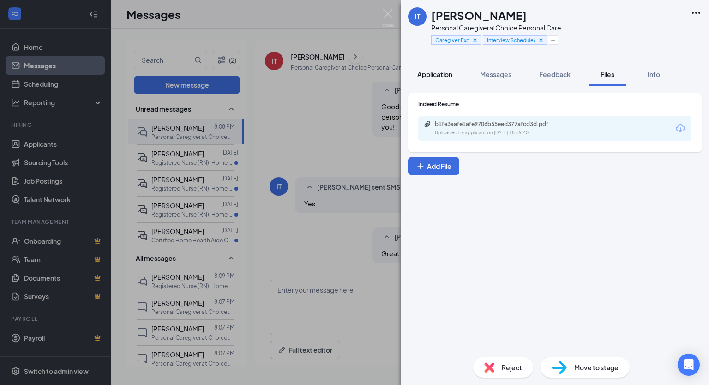
click at [437, 76] on span "Application" at bounding box center [434, 74] width 35 height 8
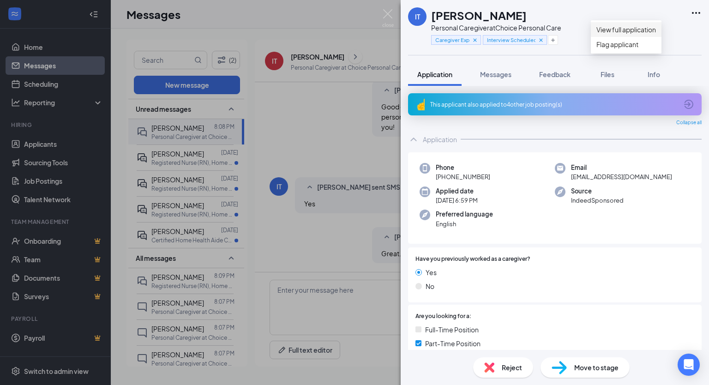
click at [638, 30] on link "View full application" at bounding box center [626, 29] width 60 height 10
click at [388, 19] on img at bounding box center [388, 18] width 12 height 18
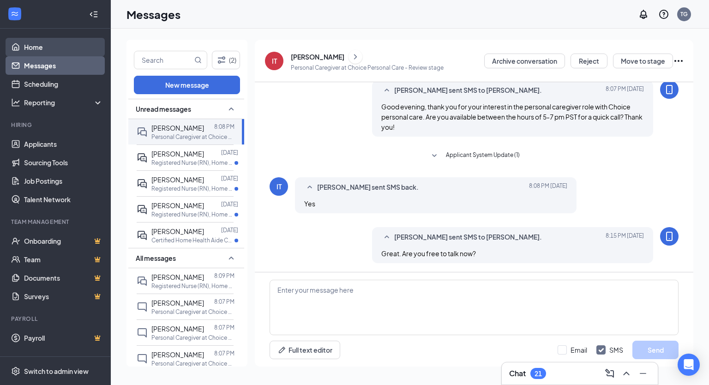
click at [59, 46] on link "Home" at bounding box center [63, 47] width 79 height 18
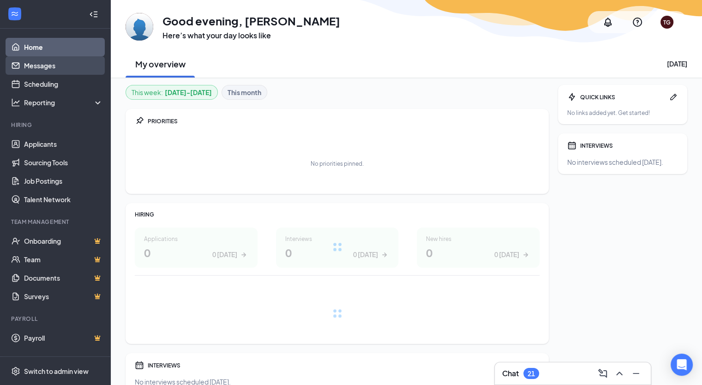
click at [52, 62] on link "Messages" at bounding box center [63, 65] width 79 height 18
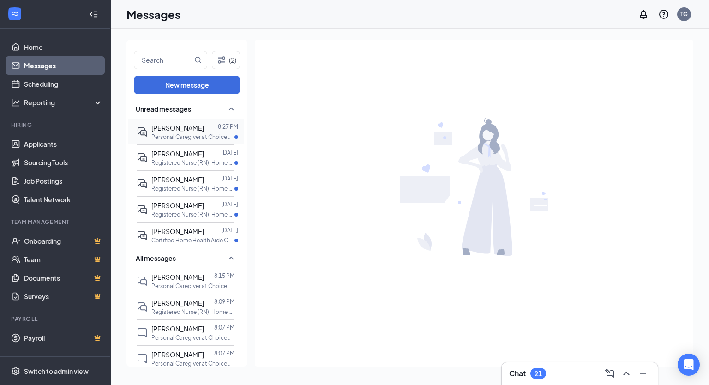
click at [186, 131] on span "[PERSON_NAME]" at bounding box center [177, 128] width 53 height 8
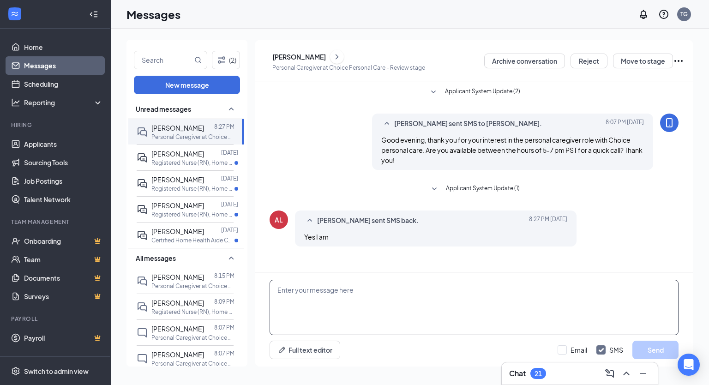
click at [319, 298] on textarea at bounding box center [474, 307] width 409 height 55
type textarea "z"
type textarea "Hi Aireana, thank you for your response. Are you free to talk now?"
click at [649, 347] on button "Send" at bounding box center [655, 350] width 46 height 18
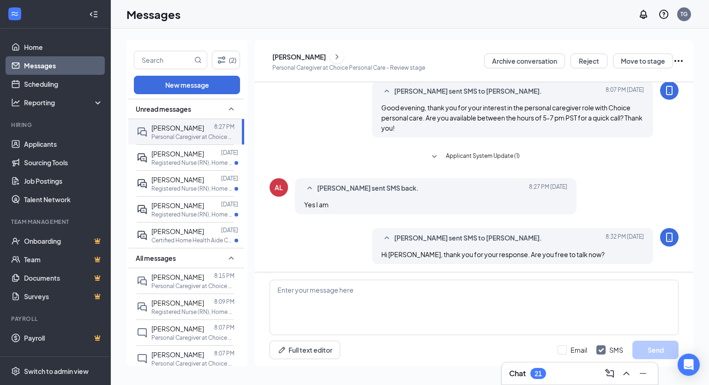
scroll to position [33, 0]
click at [304, 57] on div "[PERSON_NAME]" at bounding box center [299, 56] width 54 height 9
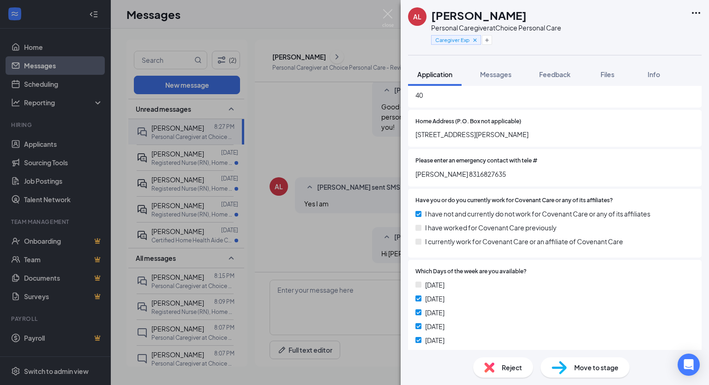
scroll to position [353, 0]
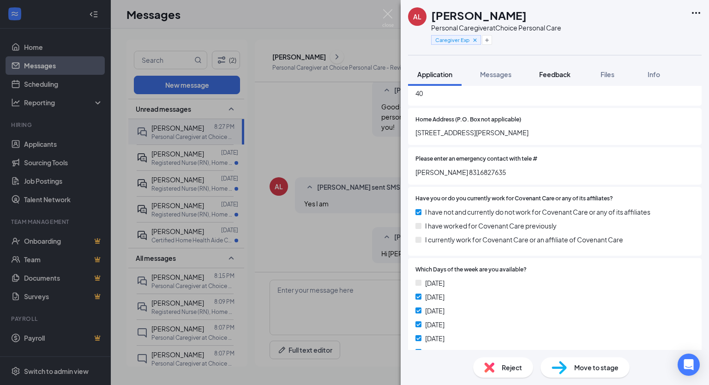
click at [556, 75] on span "Feedback" at bounding box center [554, 74] width 31 height 8
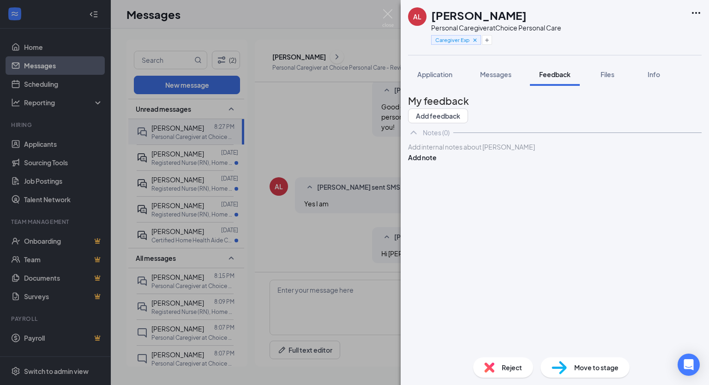
click at [489, 152] on div at bounding box center [555, 147] width 293 height 10
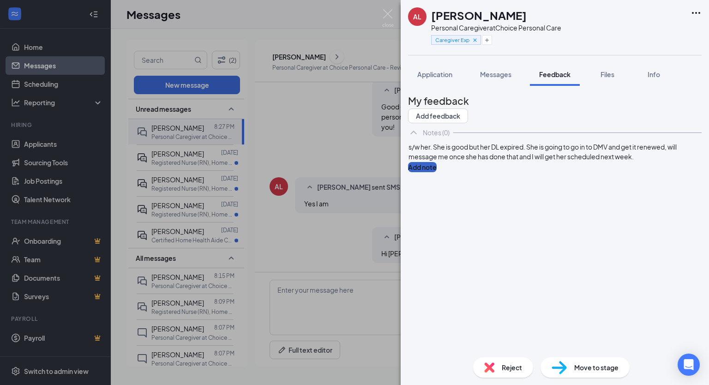
click at [437, 172] on button "Add note" at bounding box center [422, 167] width 29 height 10
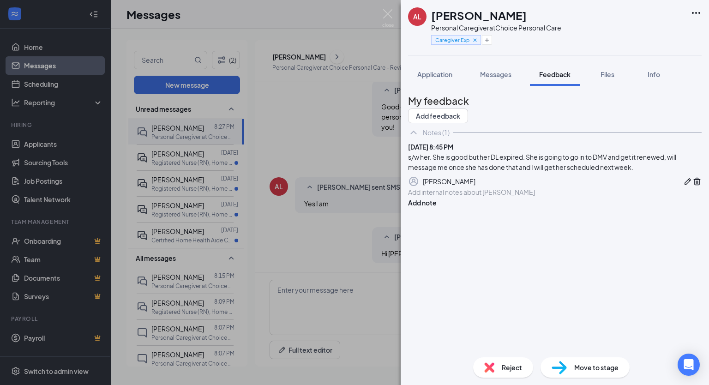
click at [584, 366] on span "Move to stage" at bounding box center [596, 367] width 44 height 10
click at [439, 197] on div at bounding box center [555, 192] width 293 height 10
click at [385, 8] on div "AL Aireana Leslie Personal Caregiver at Choice Personal Care Caregiver Exp Appl…" at bounding box center [354, 192] width 709 height 385
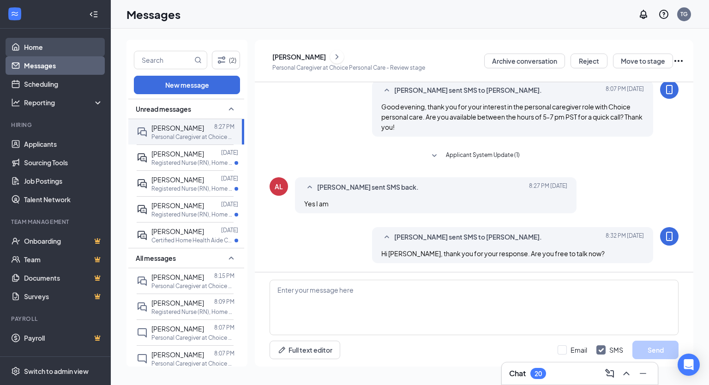
click at [32, 45] on link "Home" at bounding box center [63, 47] width 79 height 18
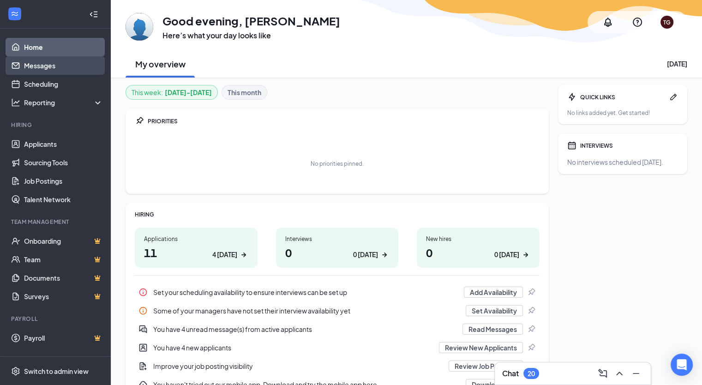
click at [35, 63] on link "Messages" at bounding box center [63, 65] width 79 height 18
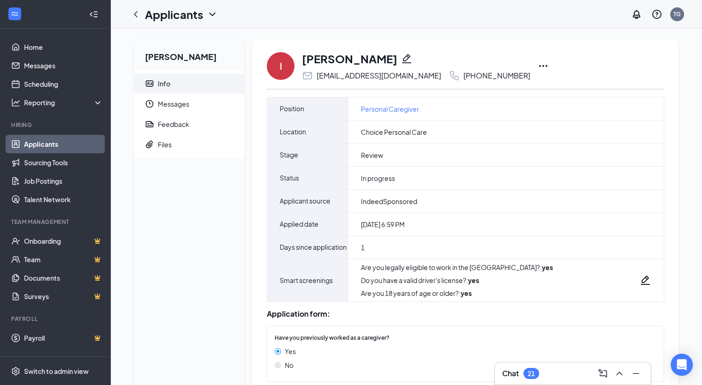
click at [538, 66] on icon "Ellipses" at bounding box center [543, 65] width 11 height 11
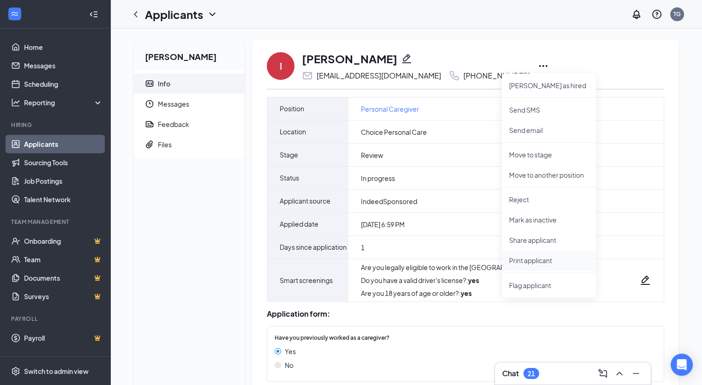
click at [530, 258] on p "Print applicant" at bounding box center [548, 260] width 79 height 9
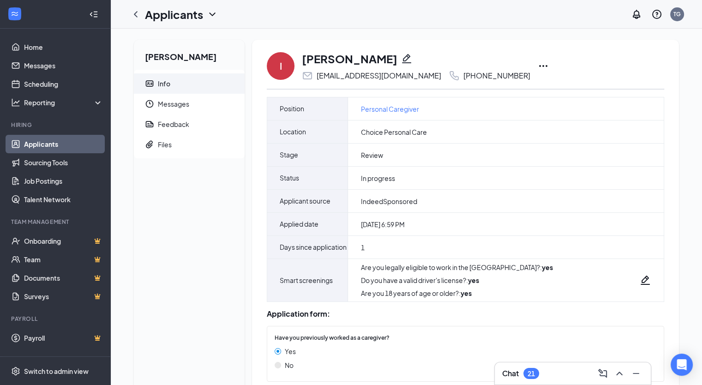
click at [538, 67] on icon "Ellipses" at bounding box center [543, 65] width 11 height 11
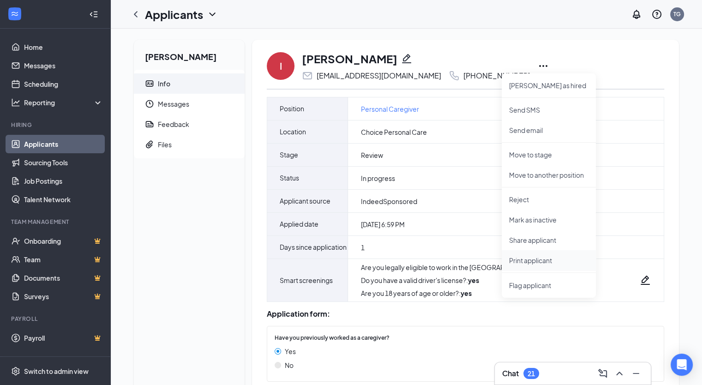
click at [517, 258] on p "Print applicant" at bounding box center [548, 260] width 79 height 9
